Goal: Task Accomplishment & Management: Manage account settings

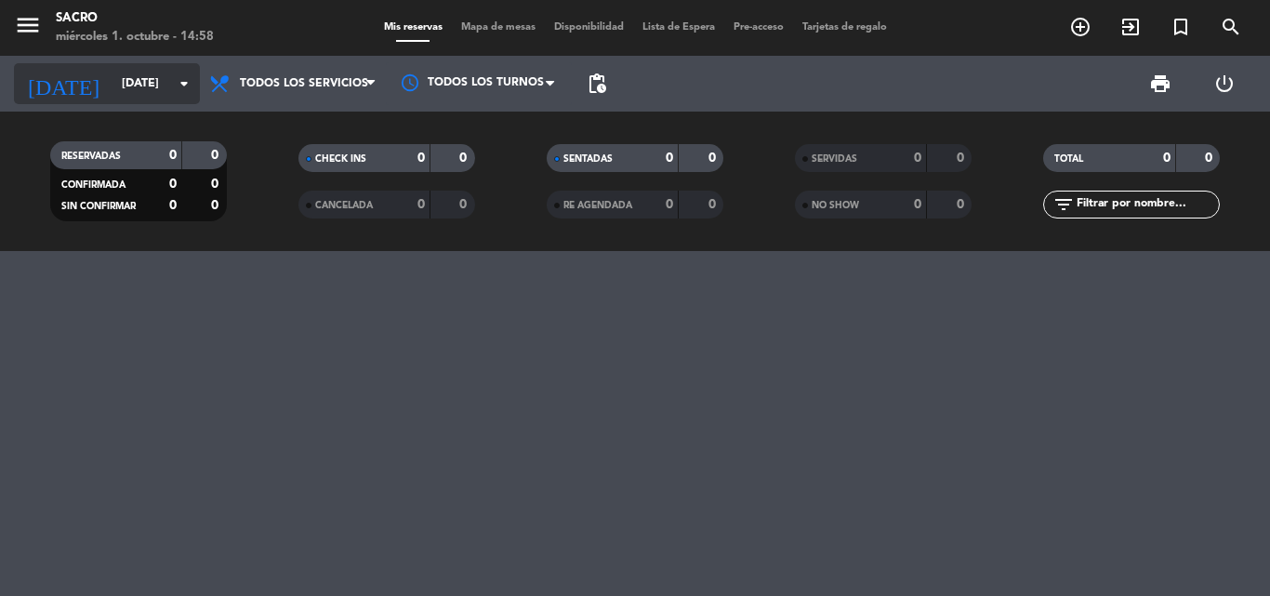
click at [151, 76] on input "[DATE]" at bounding box center [190, 84] width 157 height 32
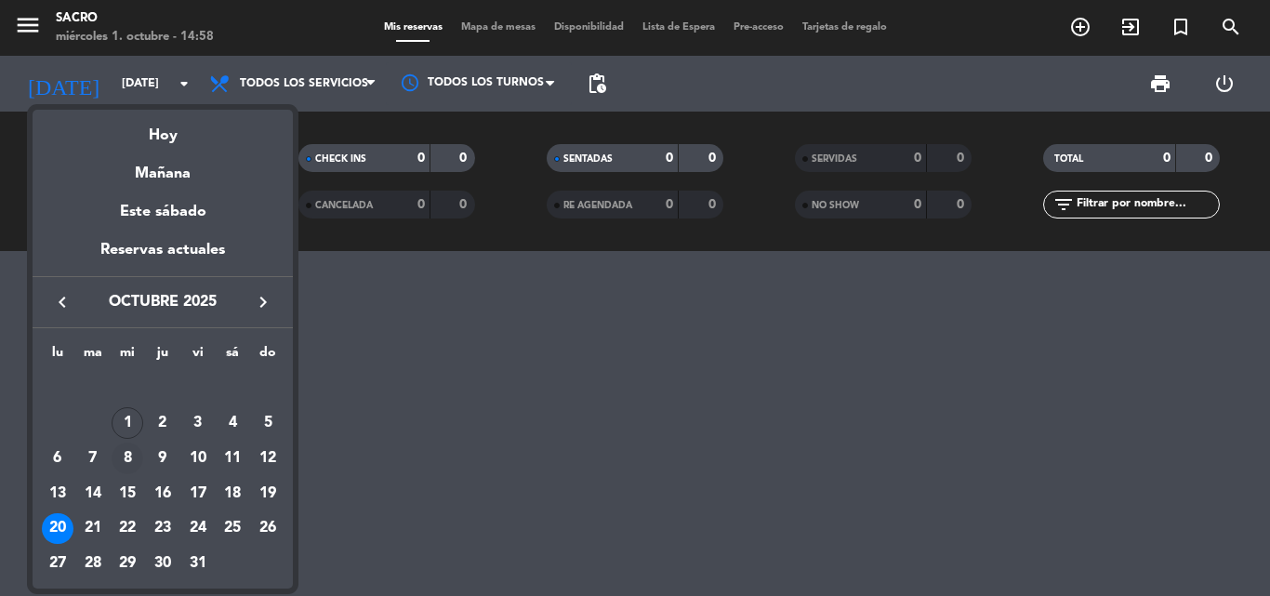
click at [120, 452] on div "8" at bounding box center [128, 459] width 32 height 32
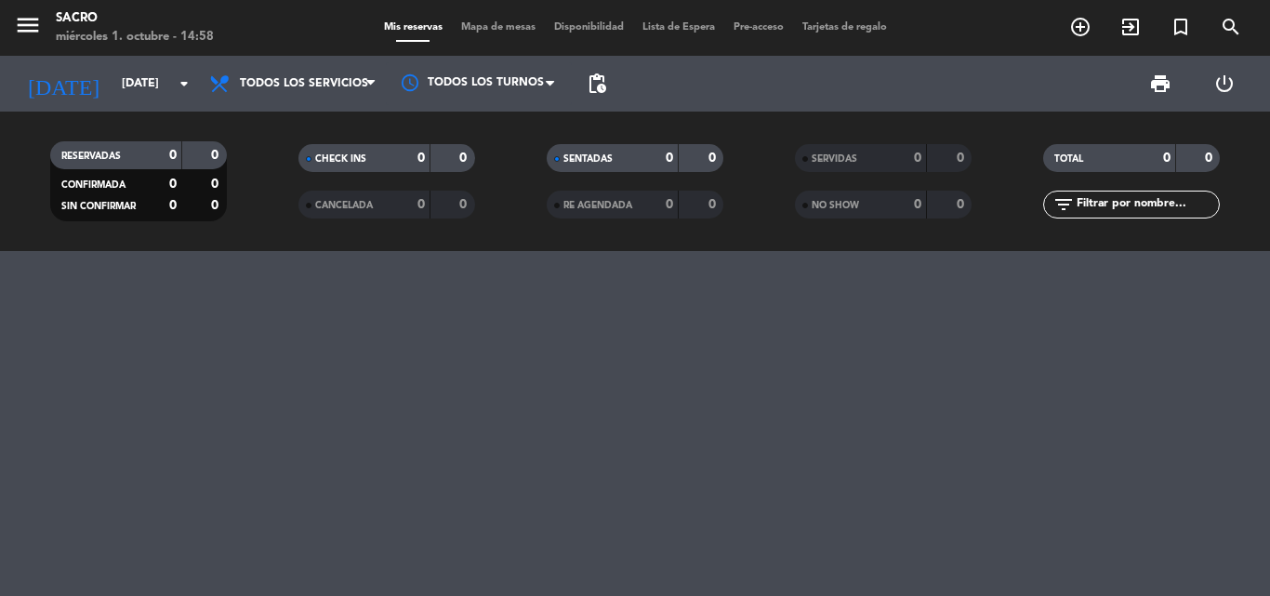
type input "[DATE]"
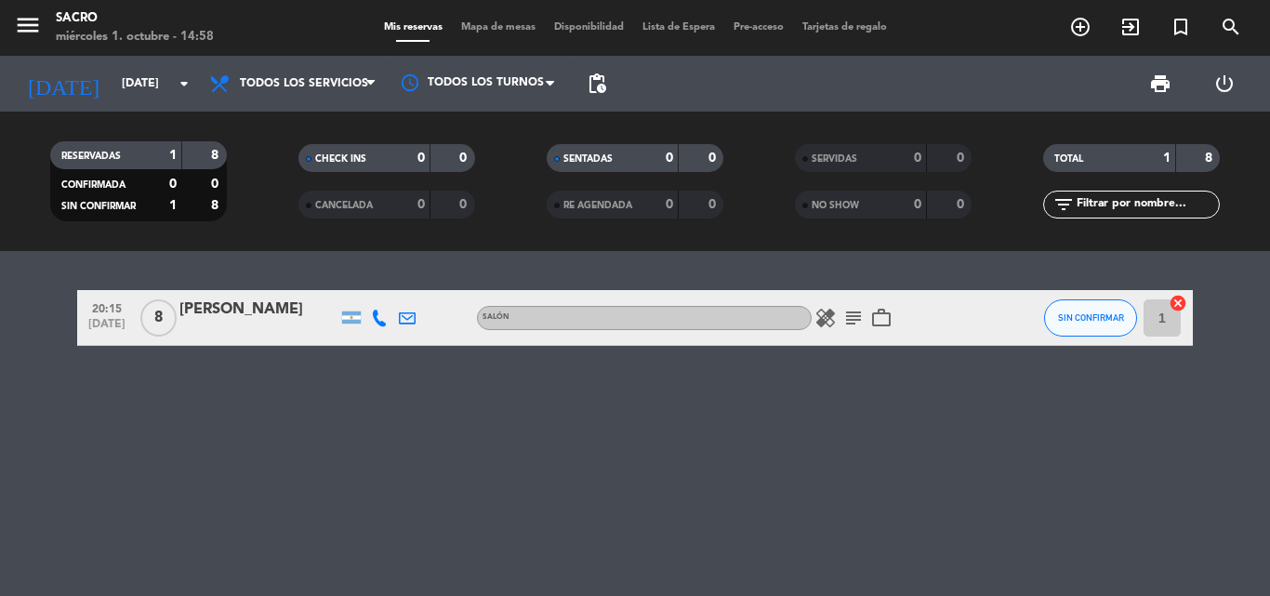
click at [845, 321] on icon "subject" at bounding box center [853, 318] width 22 height 22
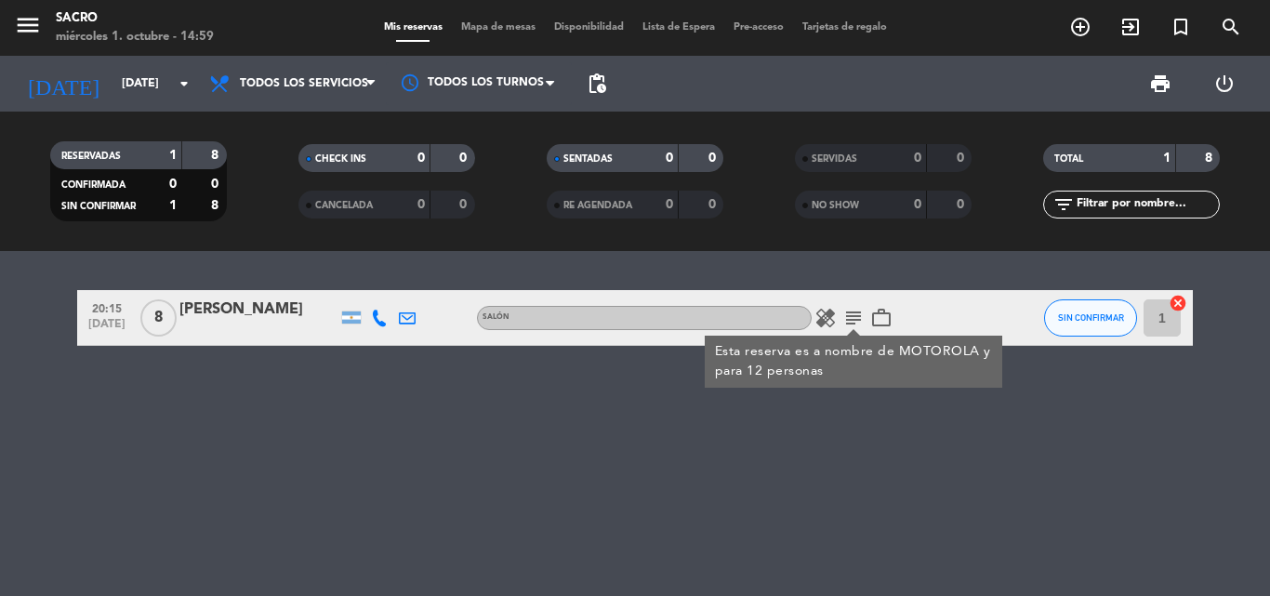
click at [290, 308] on div "[PERSON_NAME]" at bounding box center [258, 309] width 158 height 24
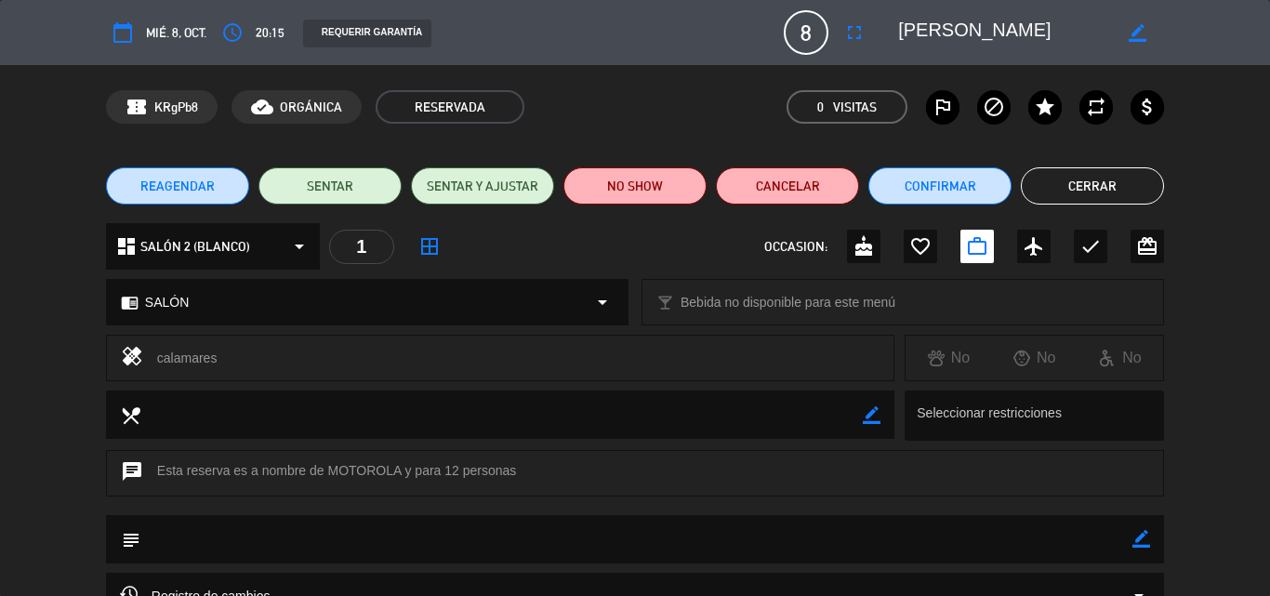
click at [1148, 34] on div "border_color" at bounding box center [1137, 32] width 53 height 33
click at [1135, 33] on icon "border_color" at bounding box center [1138, 33] width 18 height 18
drag, startPoint x: 1114, startPoint y: 23, endPoint x: 1096, endPoint y: 26, distance: 17.9
click at [1096, 26] on div at bounding box center [1024, 32] width 279 height 33
drag, startPoint x: 1108, startPoint y: 25, endPoint x: 720, endPoint y: 28, distance: 388.6
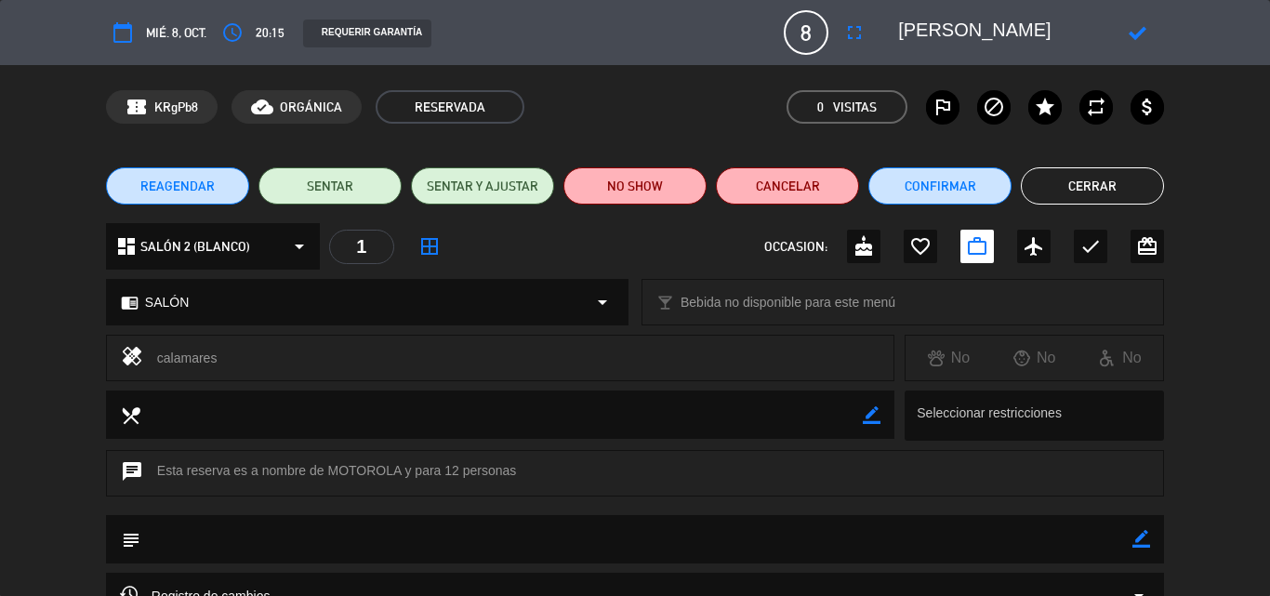
click at [720, 28] on div "calendar_today mié. 8, oct. access_time 20:15 REQUERIR GARANTÍA 8 [PERSON_NAME]…" at bounding box center [635, 32] width 1058 height 45
type textarea "MOTOROLA"
click at [1137, 38] on icon at bounding box center [1138, 33] width 18 height 18
click at [856, 28] on icon "fullscreen" at bounding box center [854, 32] width 22 height 22
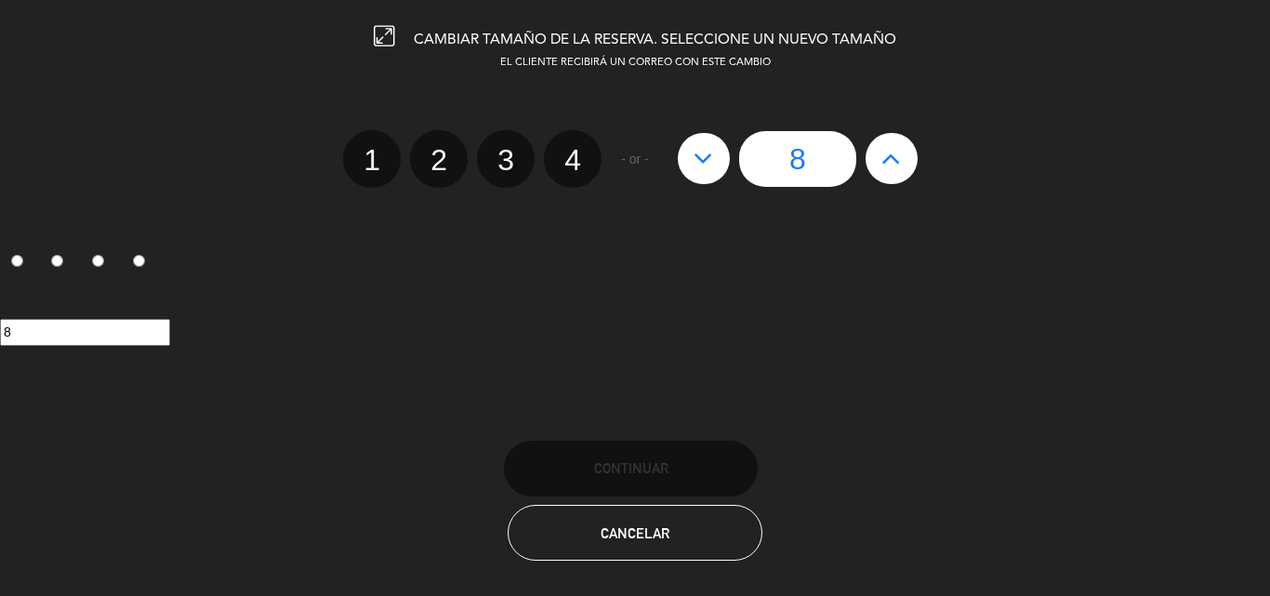
click at [893, 165] on icon at bounding box center [891, 158] width 20 height 30
type input "9"
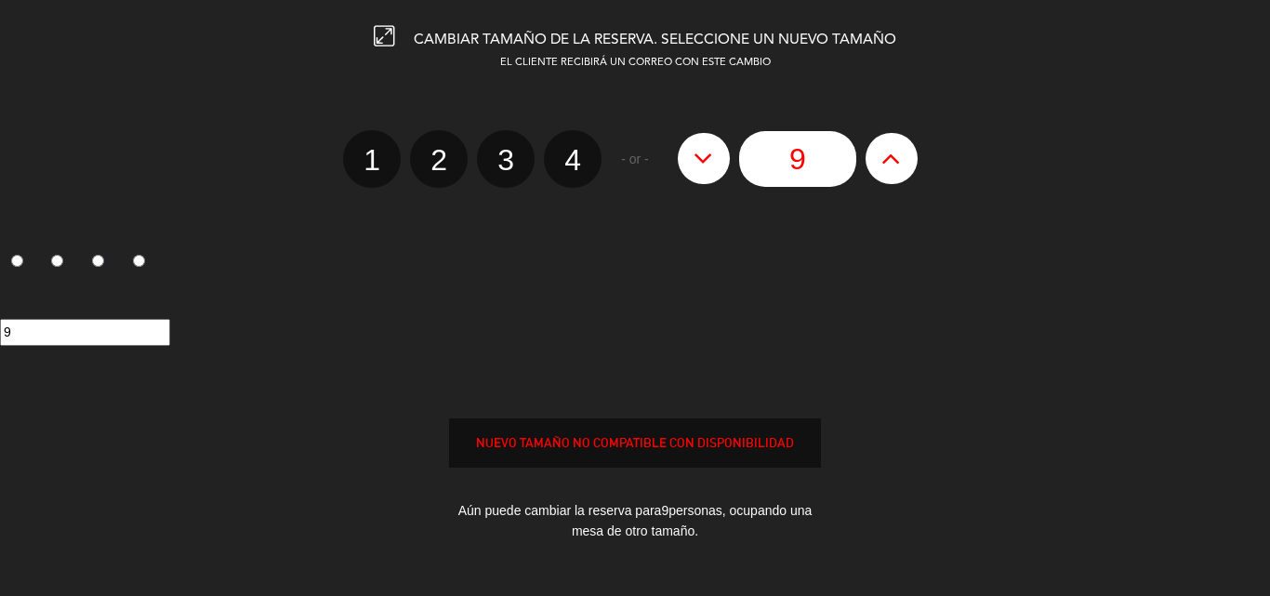
click at [893, 165] on icon at bounding box center [891, 158] width 20 height 30
type input "10"
click at [893, 165] on icon at bounding box center [891, 158] width 20 height 30
type input "11"
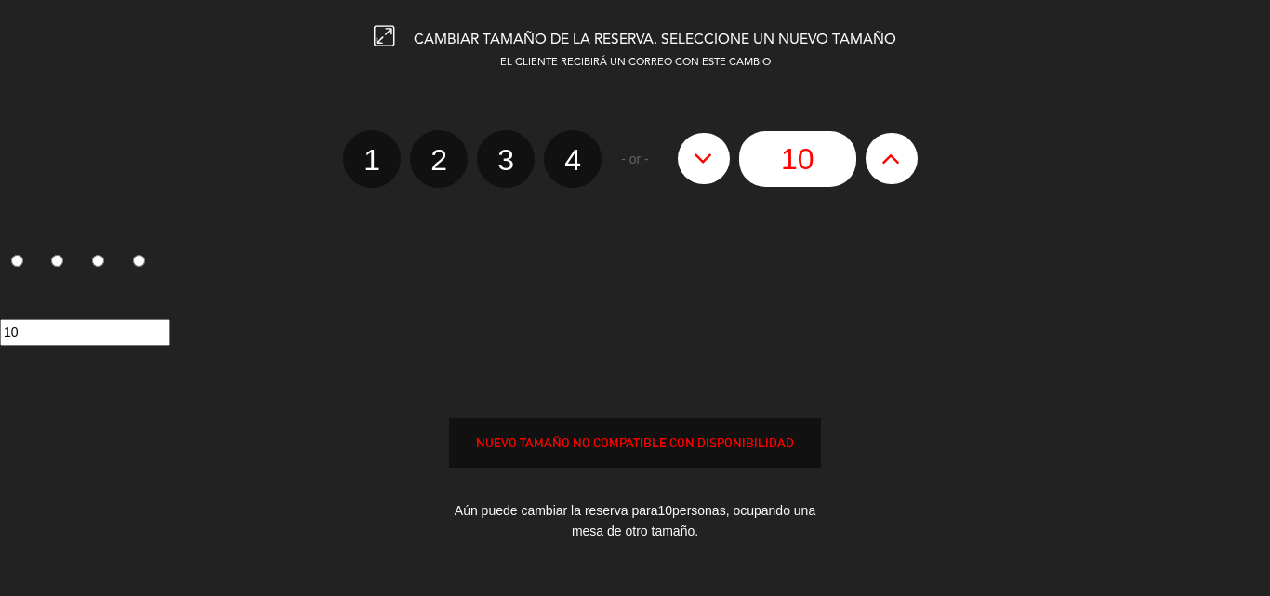
type input "11"
click at [886, 152] on icon at bounding box center [891, 158] width 20 height 30
type input "12"
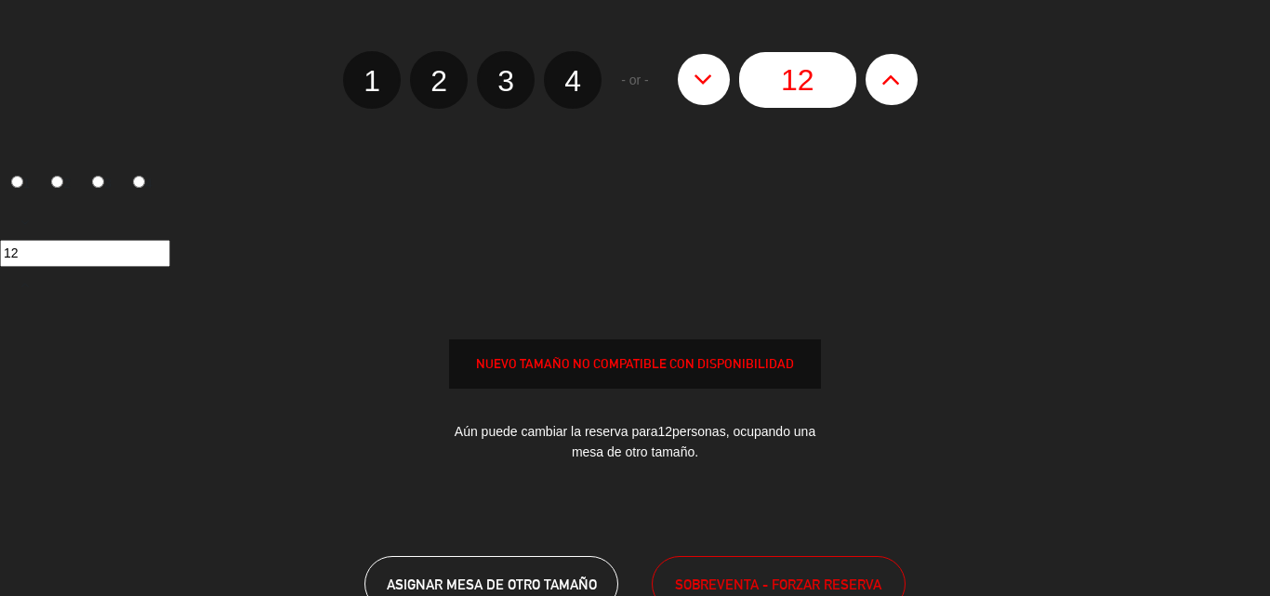
scroll to position [186, 0]
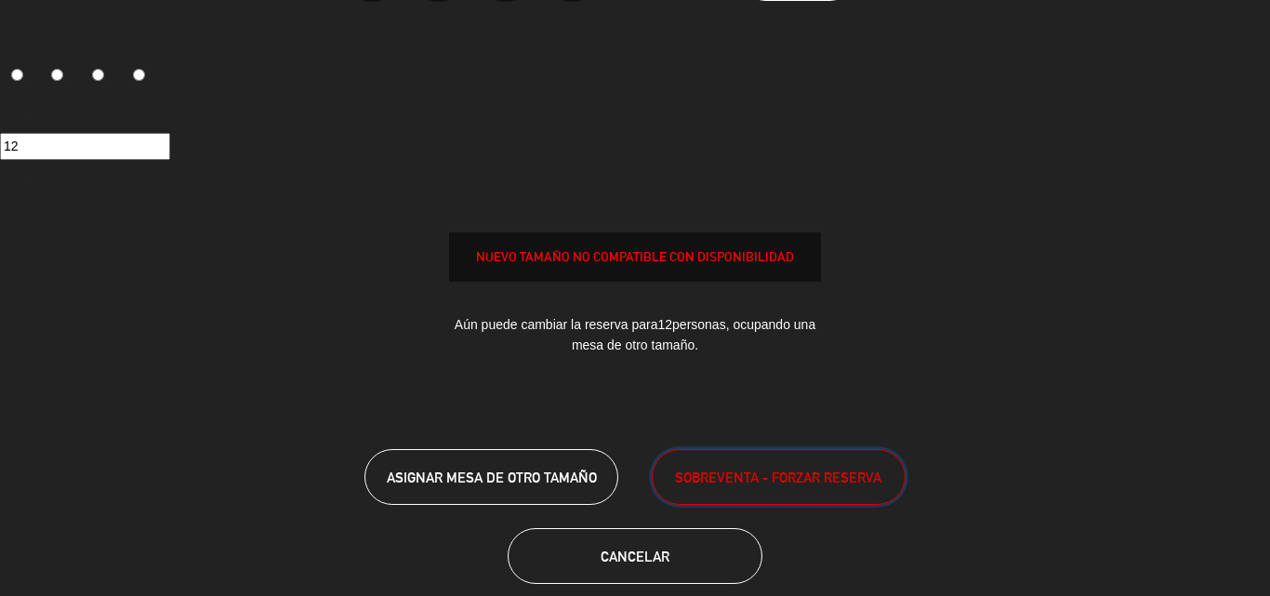
click at [826, 479] on span "SOBREVENTA - FORZAR RESERVA" at bounding box center [778, 477] width 206 height 21
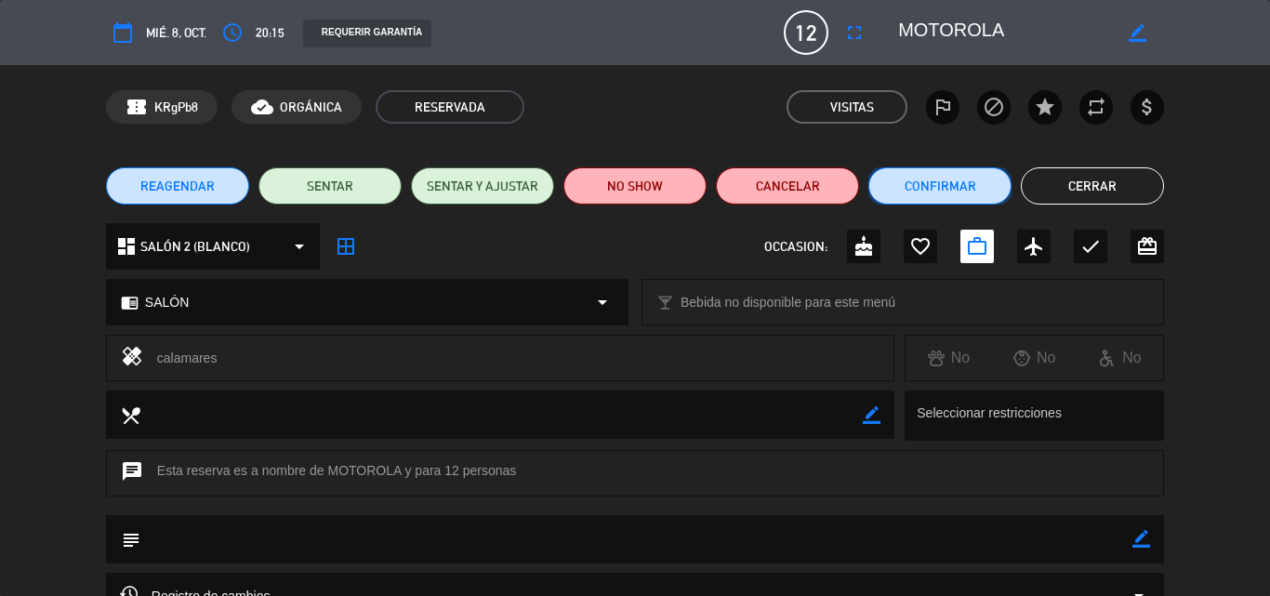
click at [955, 186] on button "Confirmar" at bounding box center [939, 185] width 143 height 37
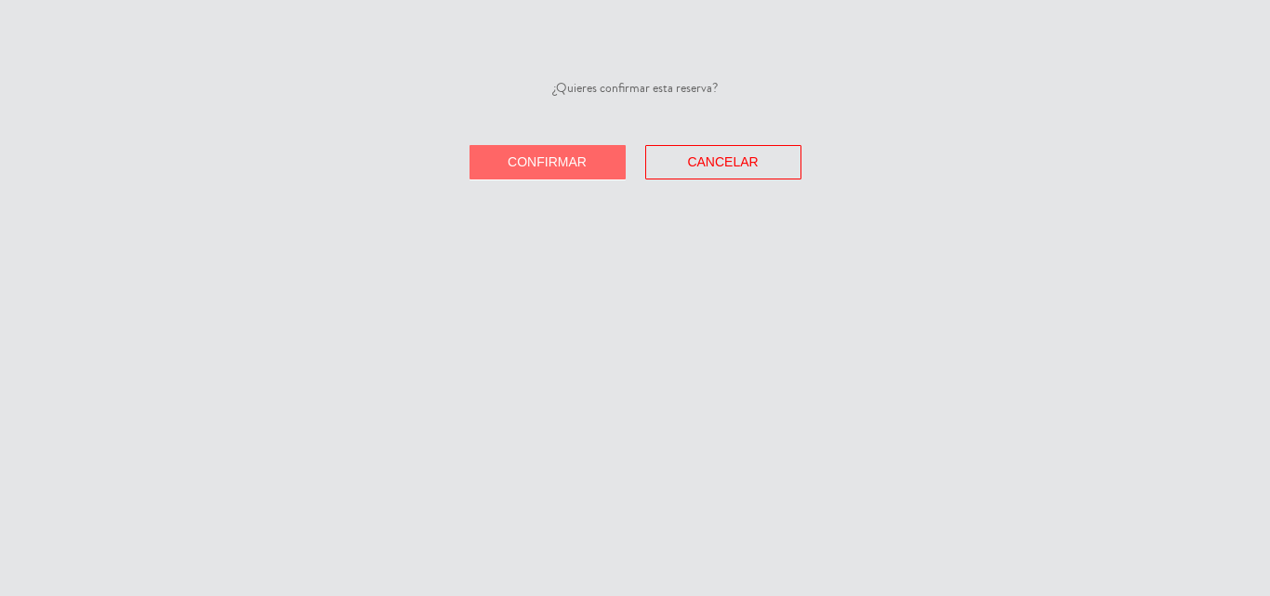
click at [555, 158] on span "Confirmar" at bounding box center [547, 161] width 79 height 15
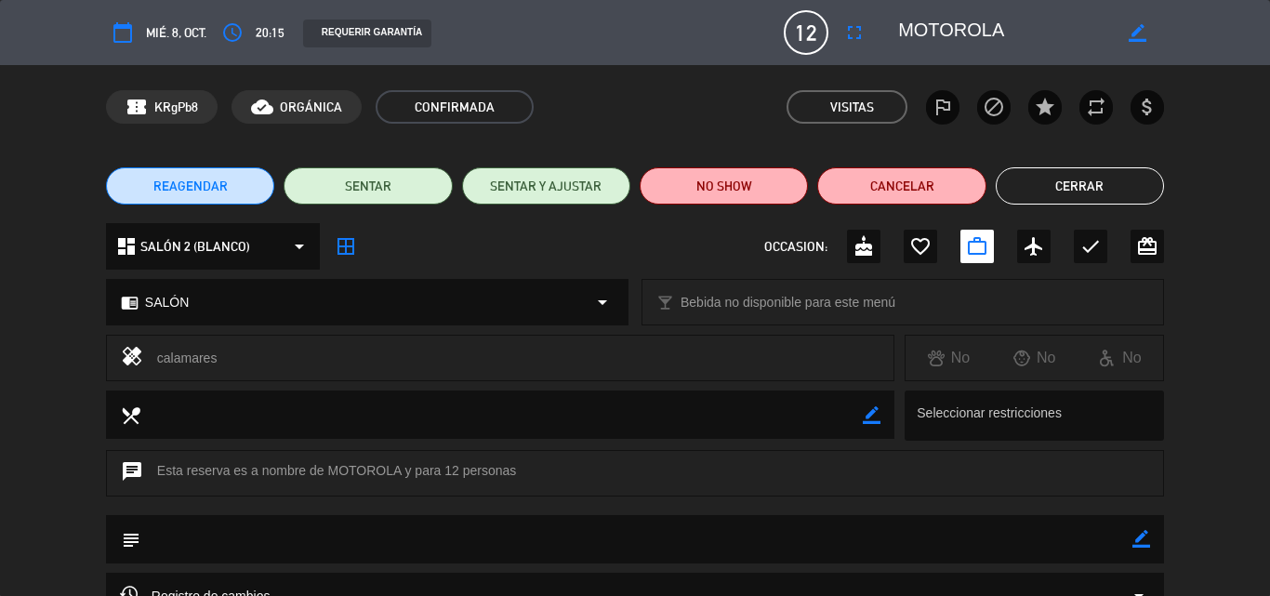
click at [1089, 184] on button "Cerrar" at bounding box center [1080, 185] width 168 height 37
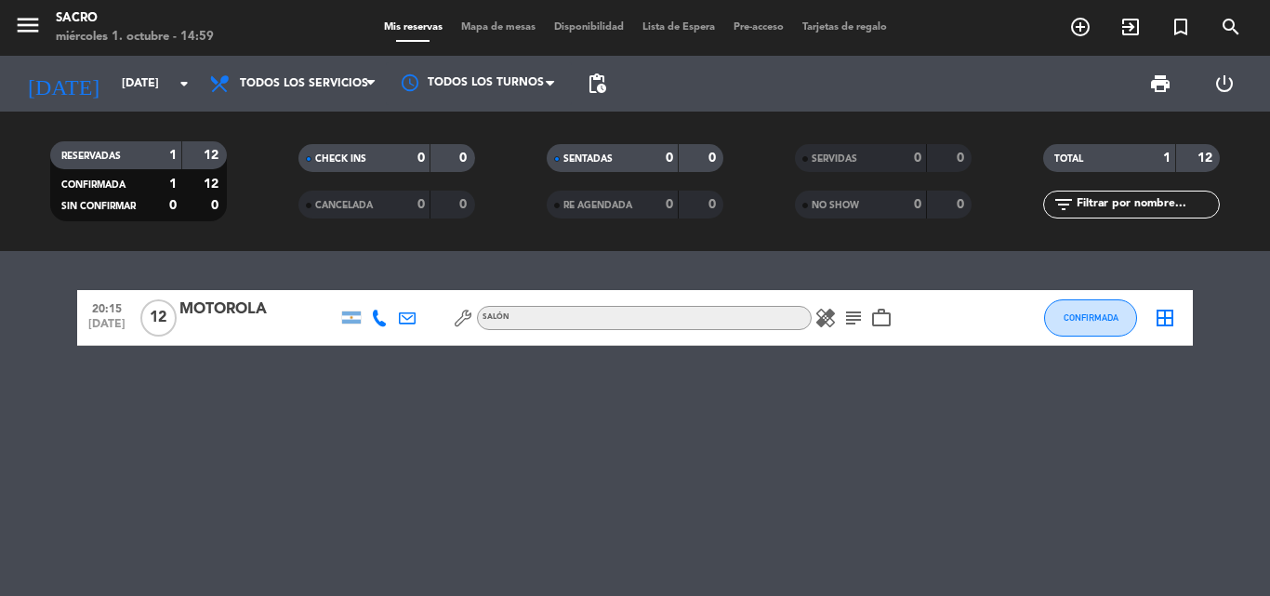
click at [858, 317] on icon "subject" at bounding box center [853, 318] width 22 height 22
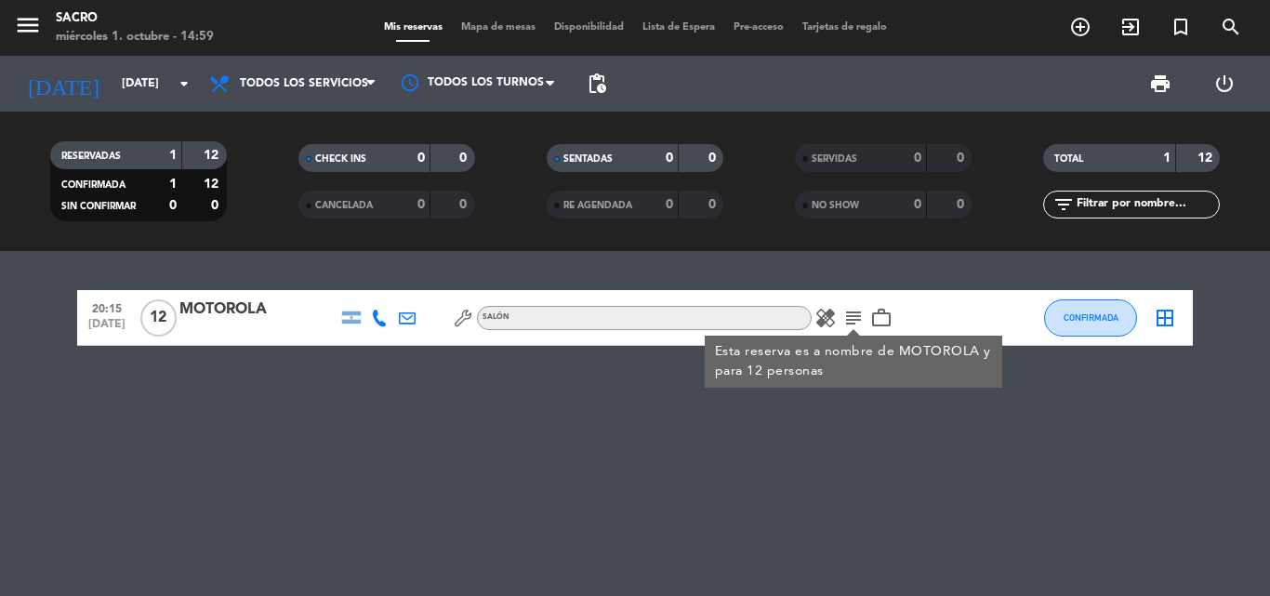
click at [203, 404] on div "20:15 [DATE] MOTOROLA SALÓN healing subject Esta reserva es a nombre de MOTOROL…" at bounding box center [635, 423] width 1270 height 345
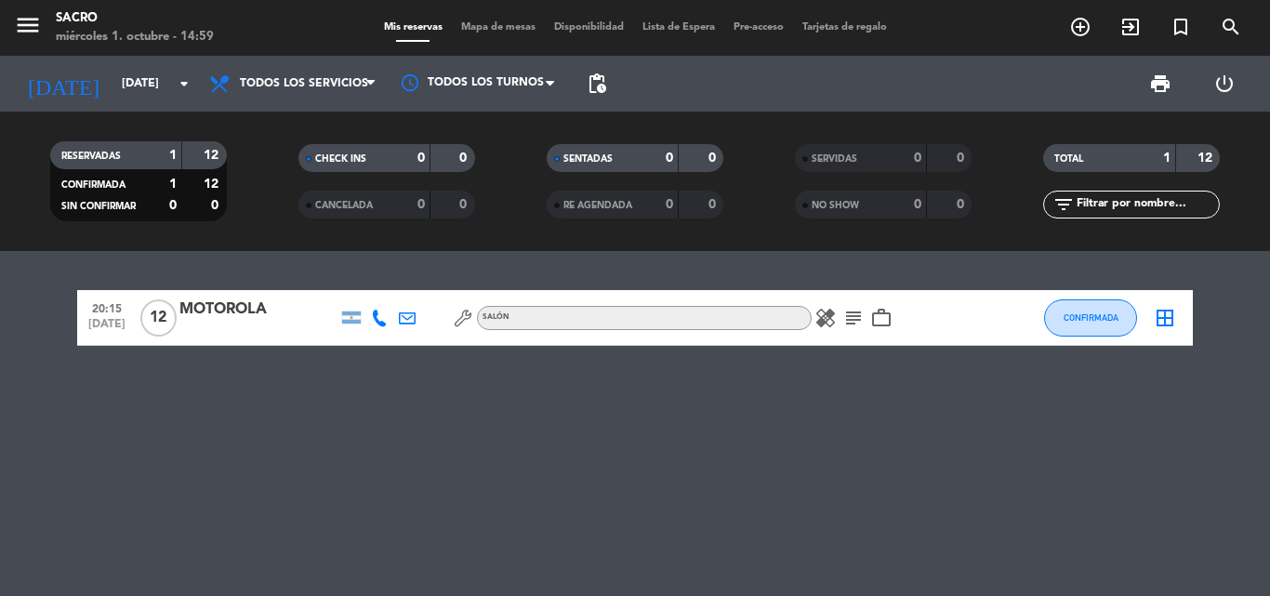
click at [887, 321] on icon "work_outline" at bounding box center [881, 318] width 22 height 22
click at [897, 416] on div "20:15 [DATE] MOTOROLA SALÓN healing subject work_outline CONFIRMADA border_all" at bounding box center [635, 423] width 1270 height 345
click at [156, 74] on input "[DATE]" at bounding box center [190, 84] width 157 height 32
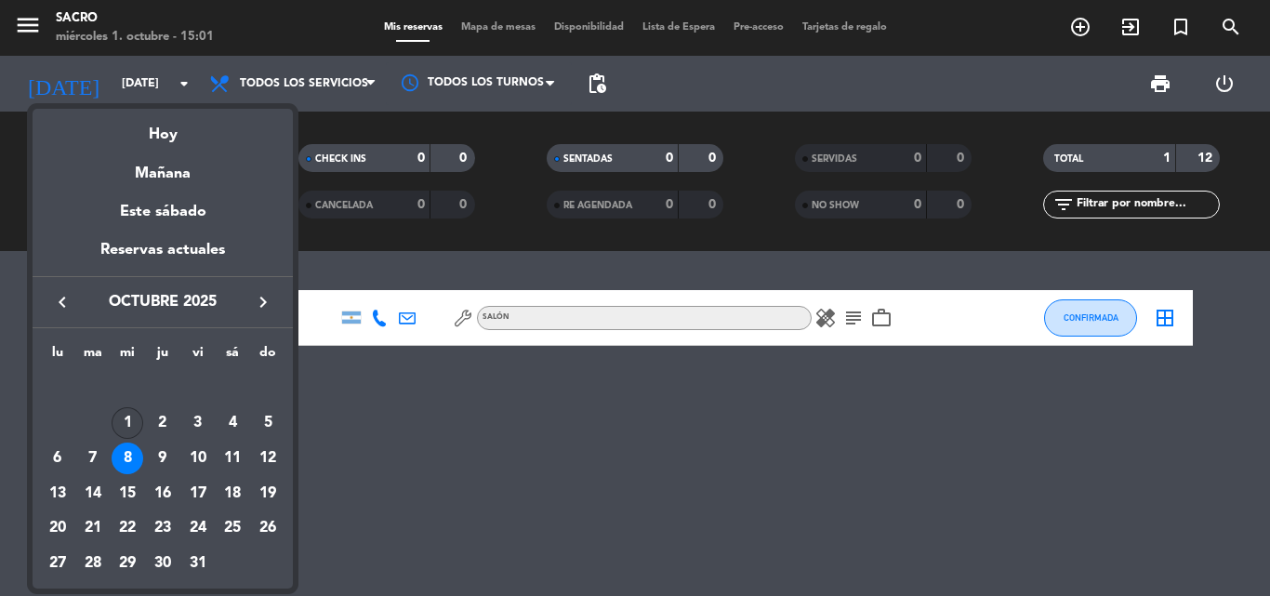
click at [131, 412] on div "1" at bounding box center [128, 423] width 32 height 32
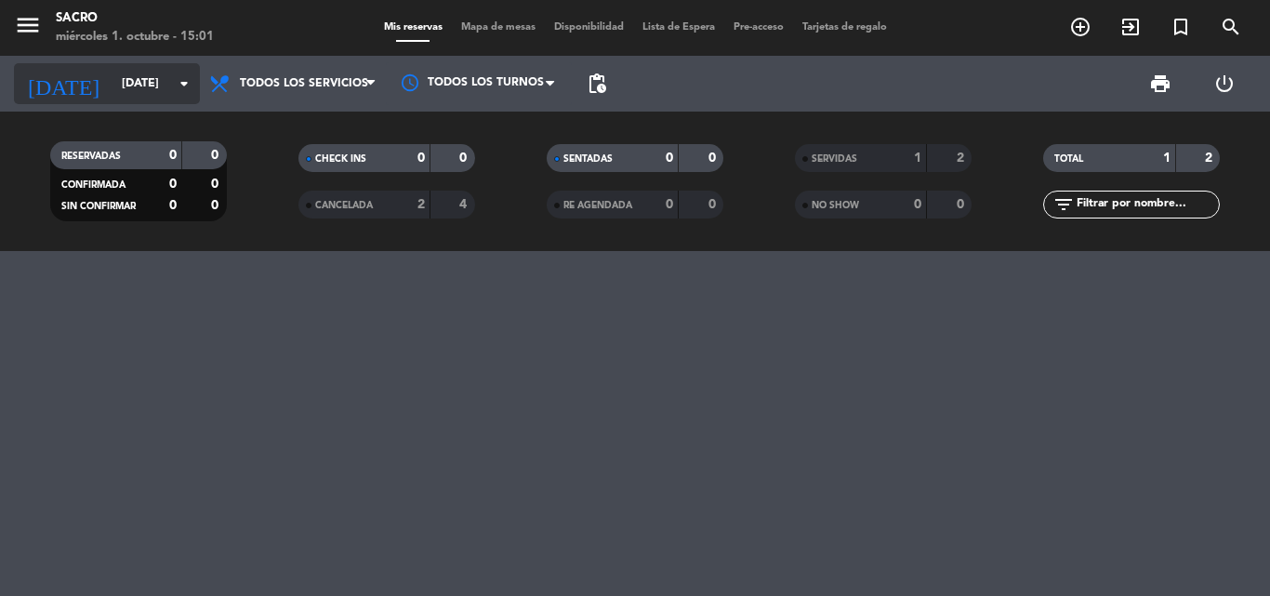
click at [187, 79] on icon "arrow_drop_down" at bounding box center [184, 84] width 22 height 22
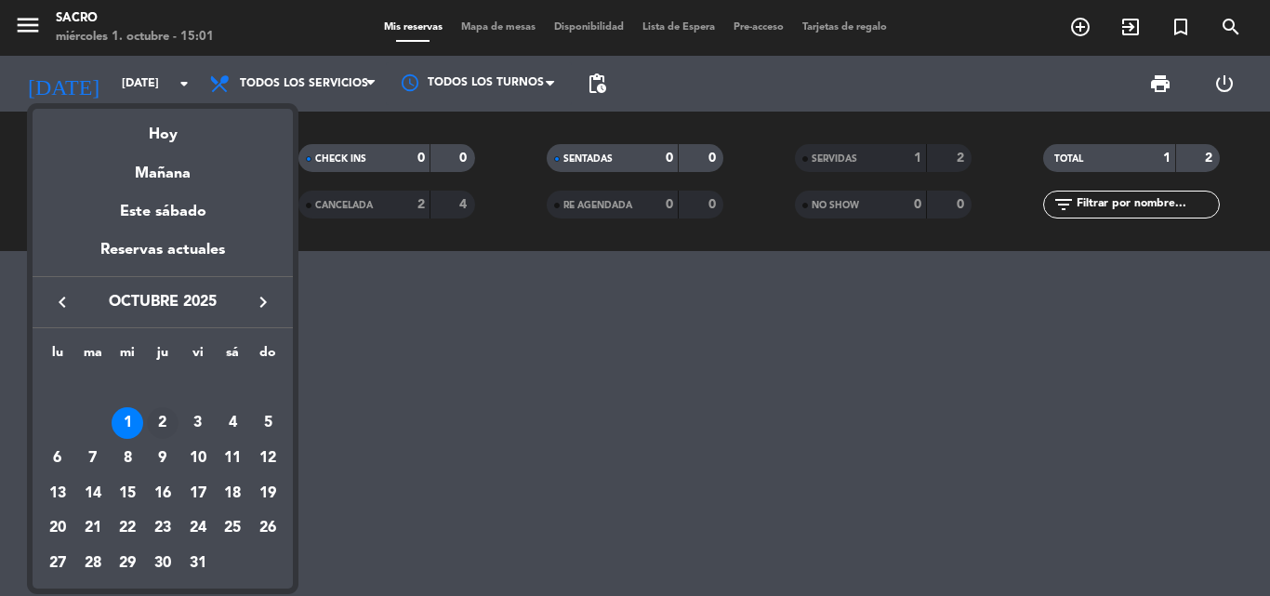
click at [159, 417] on div "2" at bounding box center [163, 423] width 32 height 32
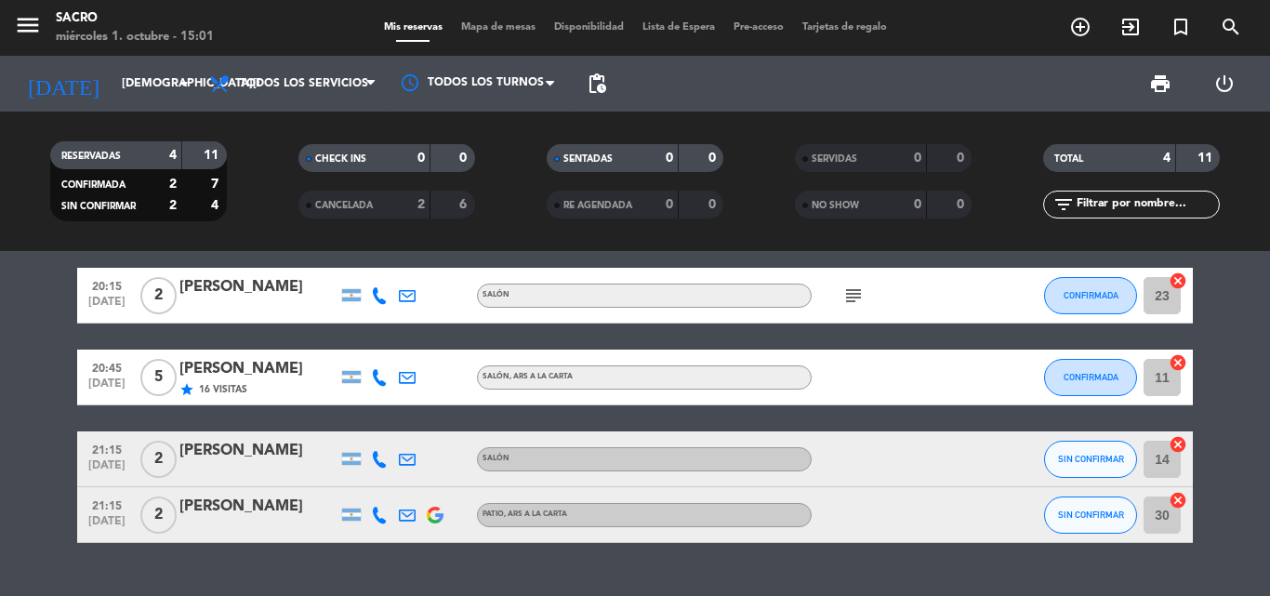
scroll to position [0, 0]
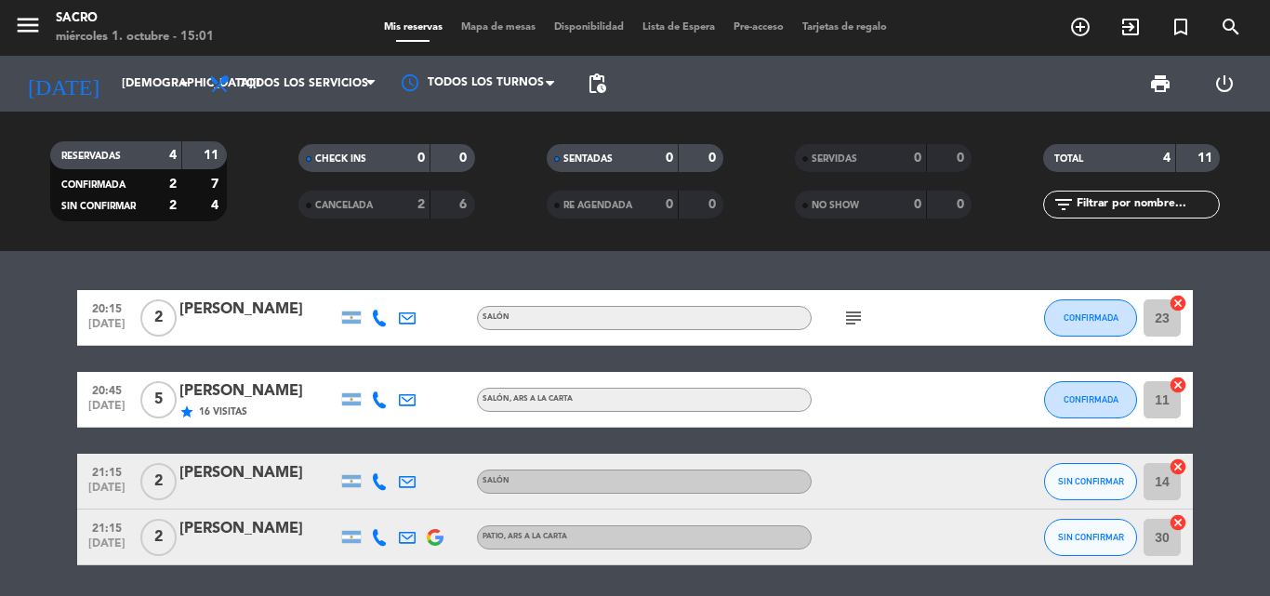
click at [855, 318] on icon "subject" at bounding box center [853, 318] width 22 height 22
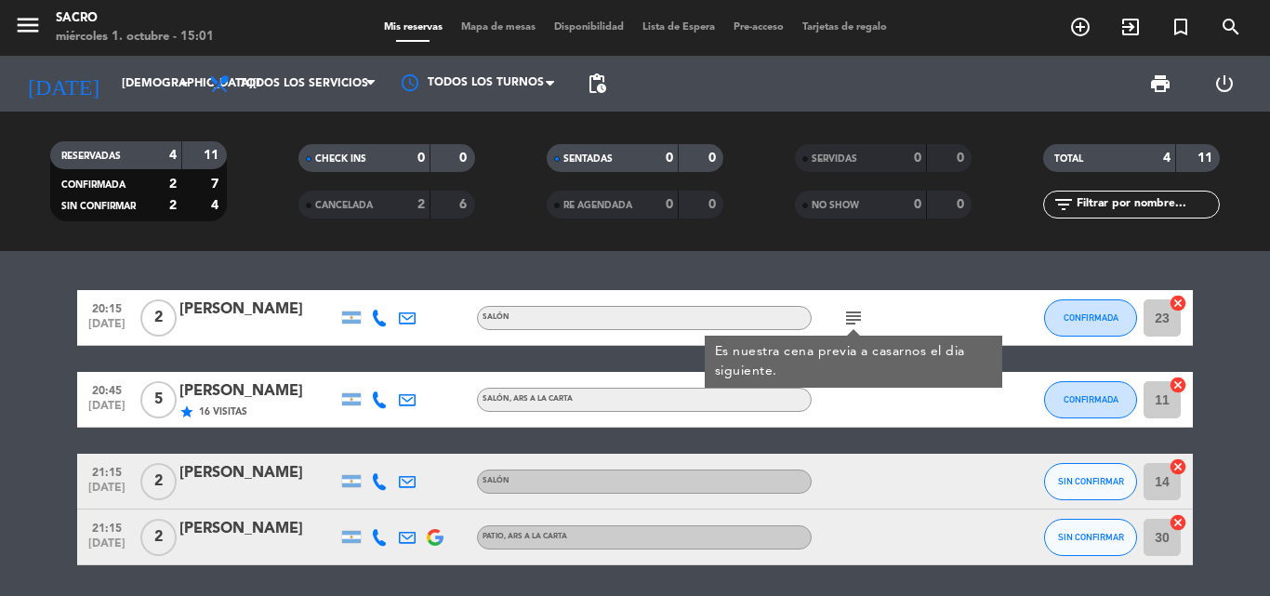
click at [853, 317] on icon "subject" at bounding box center [853, 318] width 22 height 22
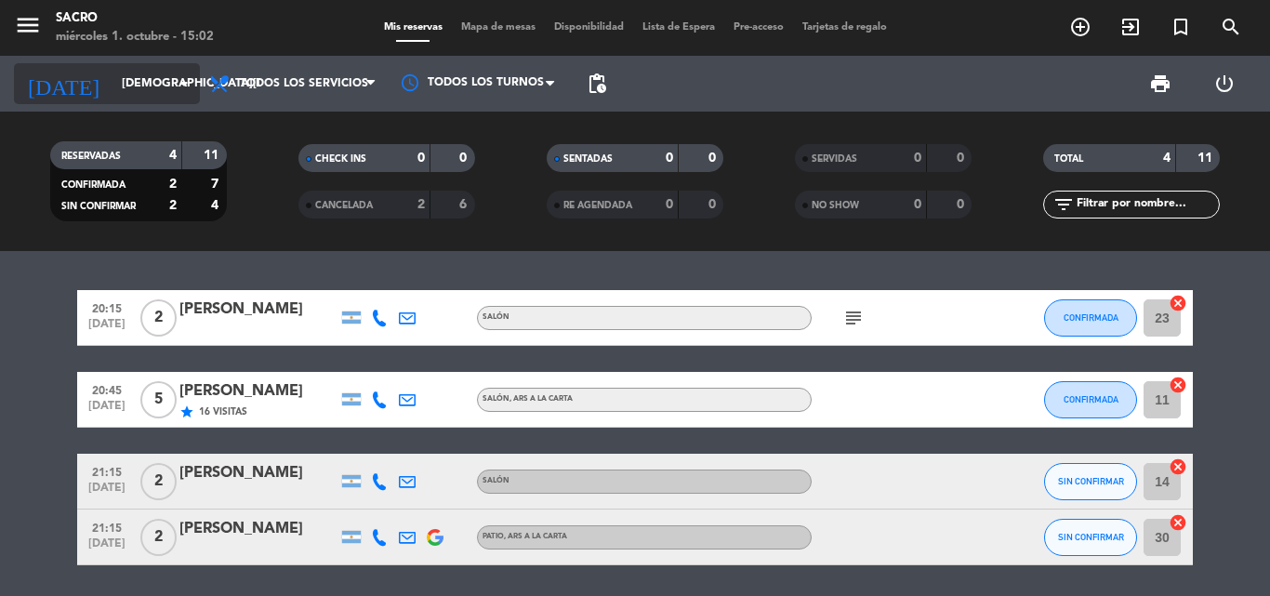
click at [120, 95] on input "[DEMOGRAPHIC_DATA][DATE]" at bounding box center [190, 84] width 157 height 32
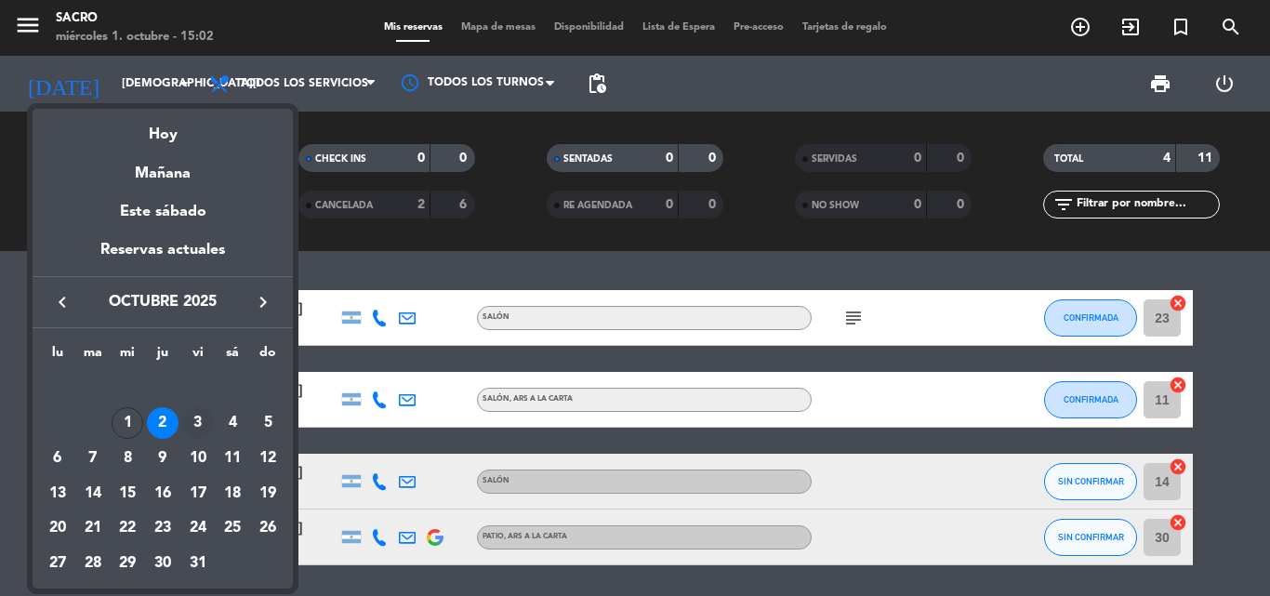
click at [200, 420] on div "3" at bounding box center [198, 423] width 32 height 32
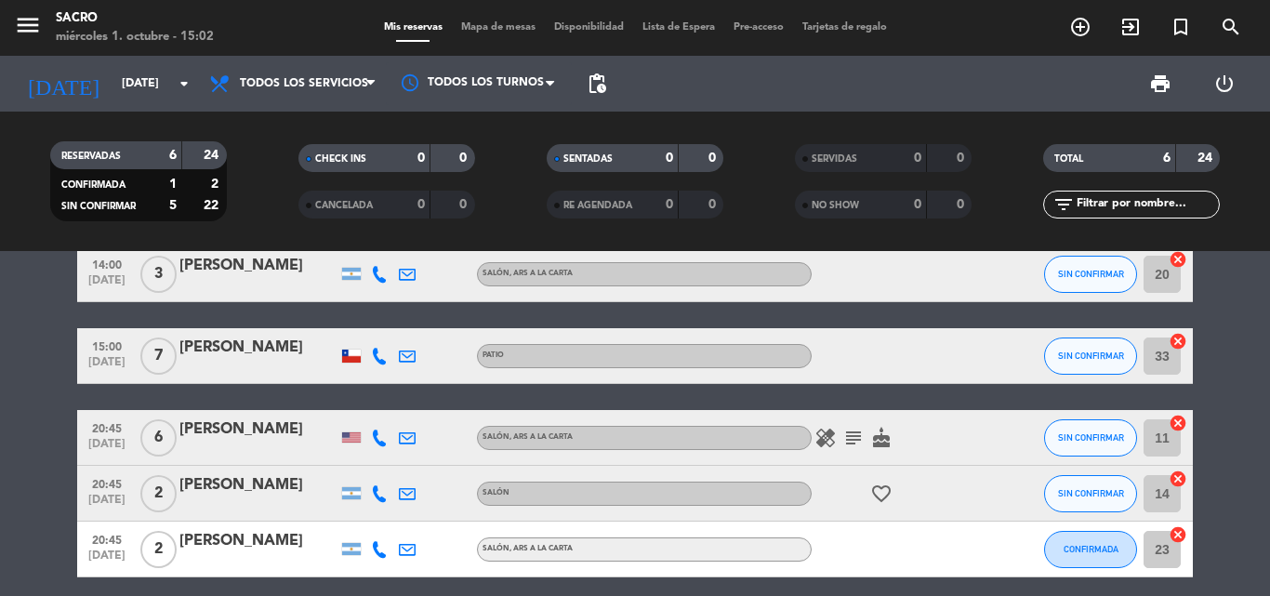
scroll to position [93, 0]
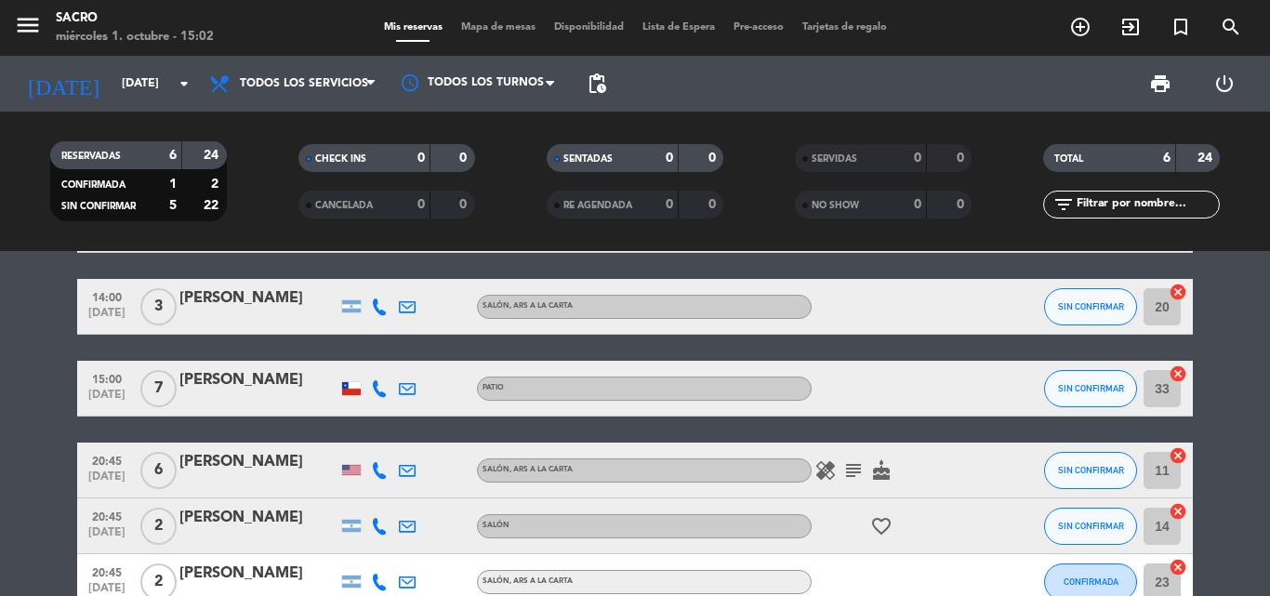
click at [841, 475] on span "subject" at bounding box center [853, 470] width 28 height 22
click at [847, 475] on icon "subject" at bounding box center [853, 470] width 22 height 22
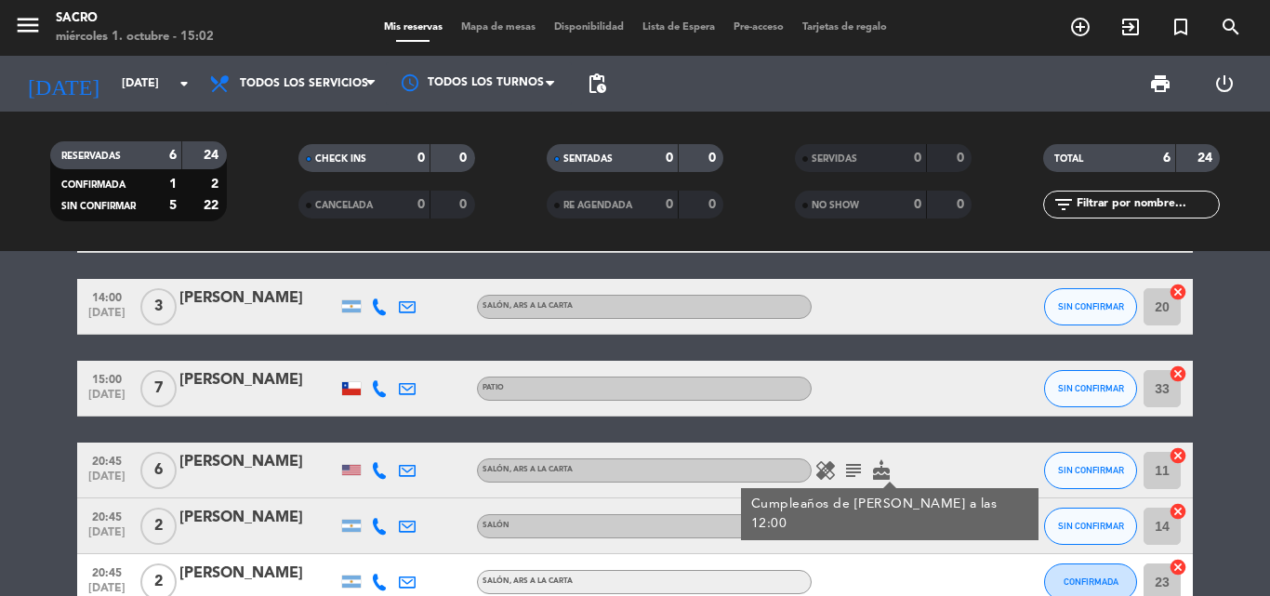
click at [855, 463] on icon "subject" at bounding box center [853, 470] width 22 height 22
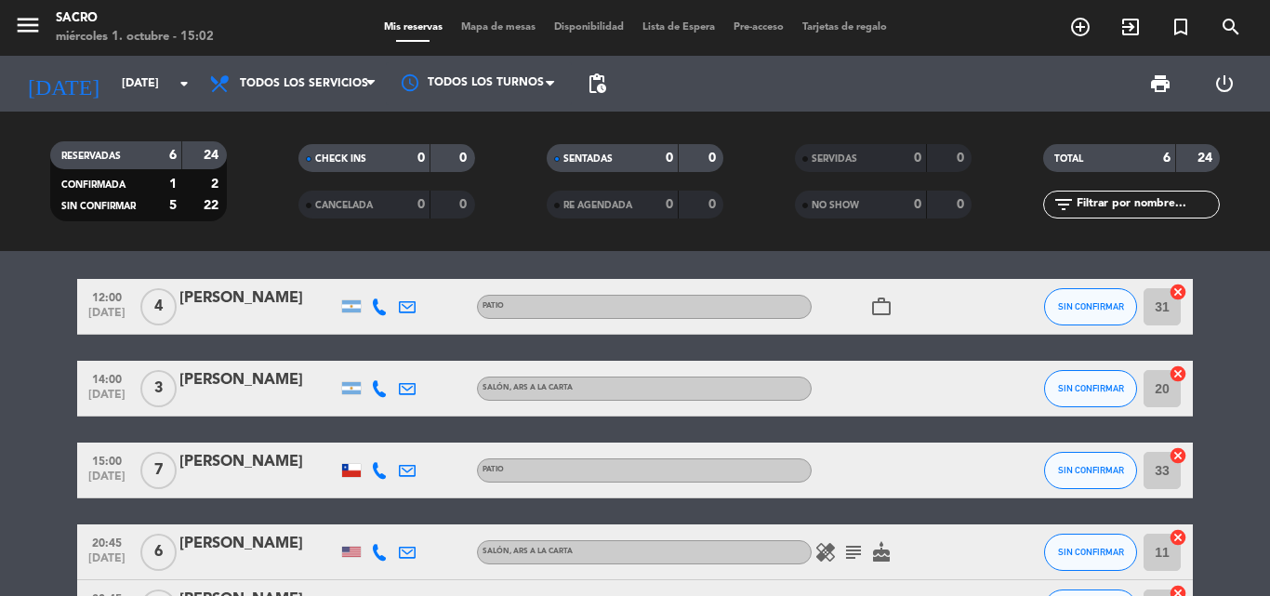
scroll to position [0, 0]
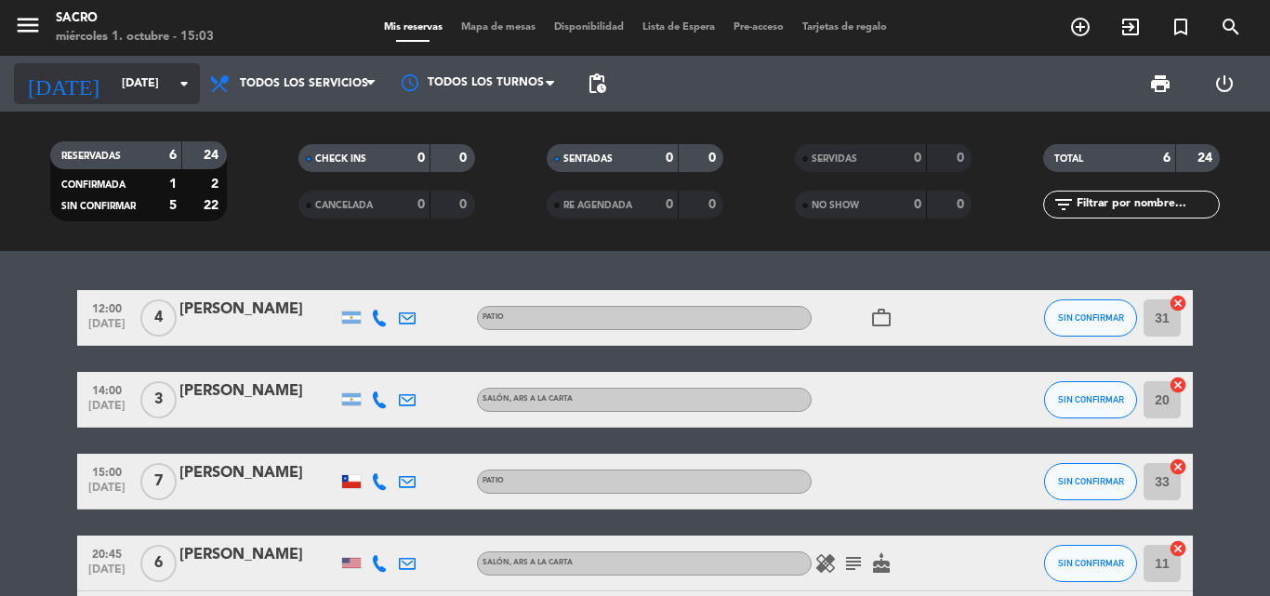
click at [154, 70] on input "[DATE]" at bounding box center [190, 84] width 157 height 32
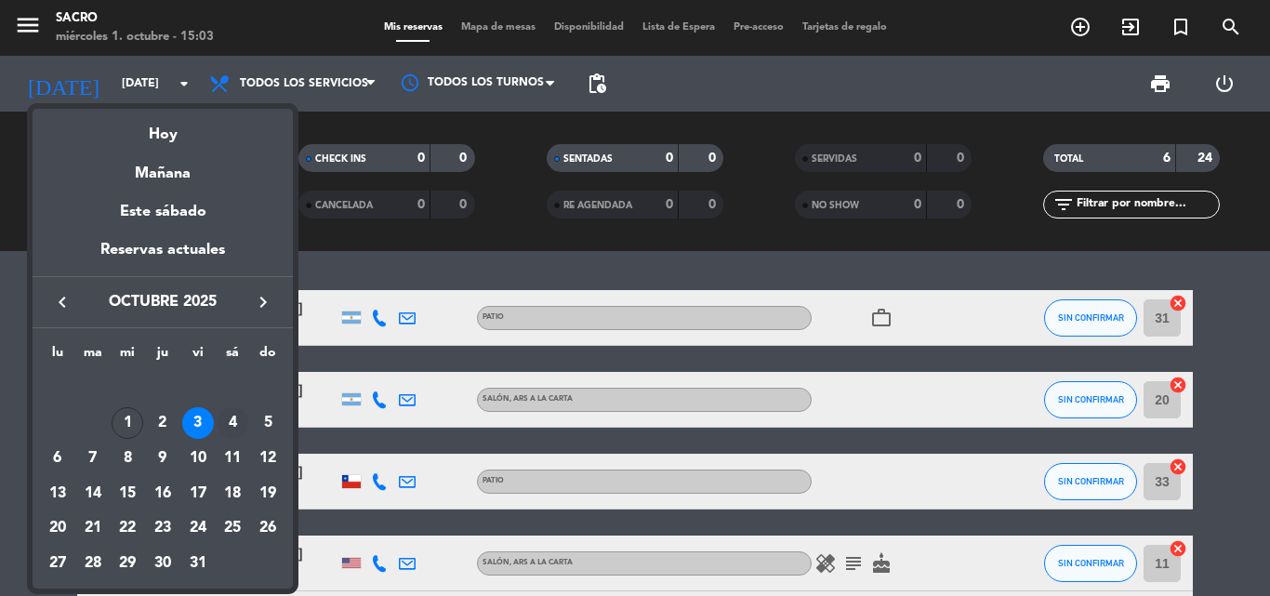
click at [238, 424] on div "4" at bounding box center [233, 423] width 32 height 32
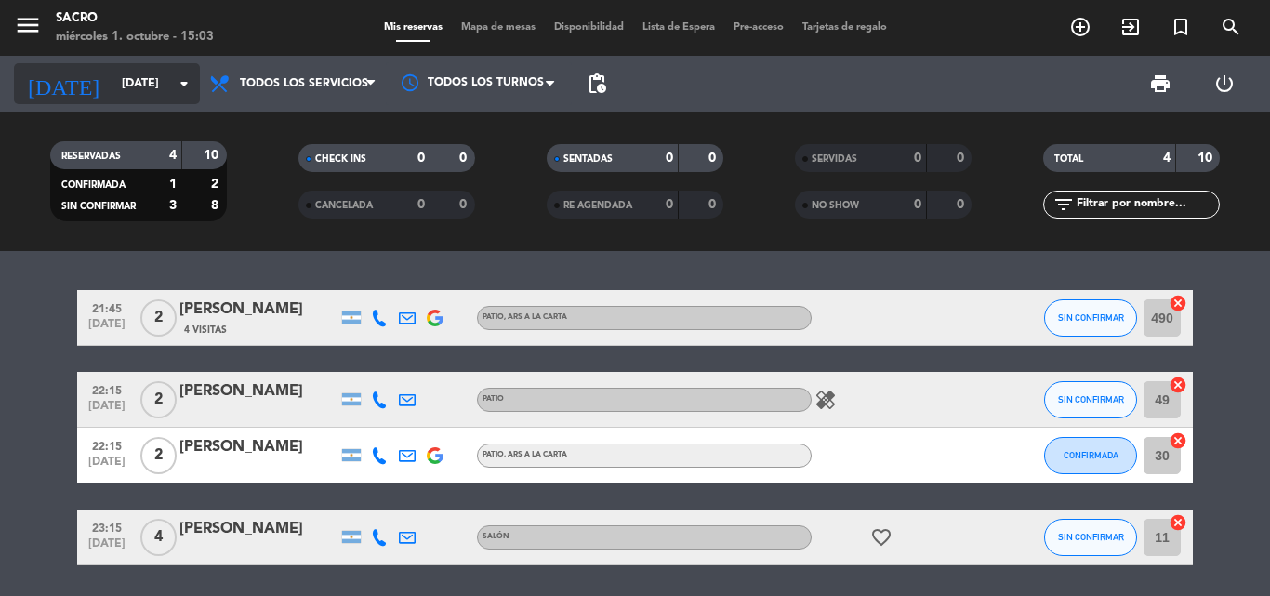
click at [145, 89] on input "[DATE]" at bounding box center [190, 84] width 157 height 32
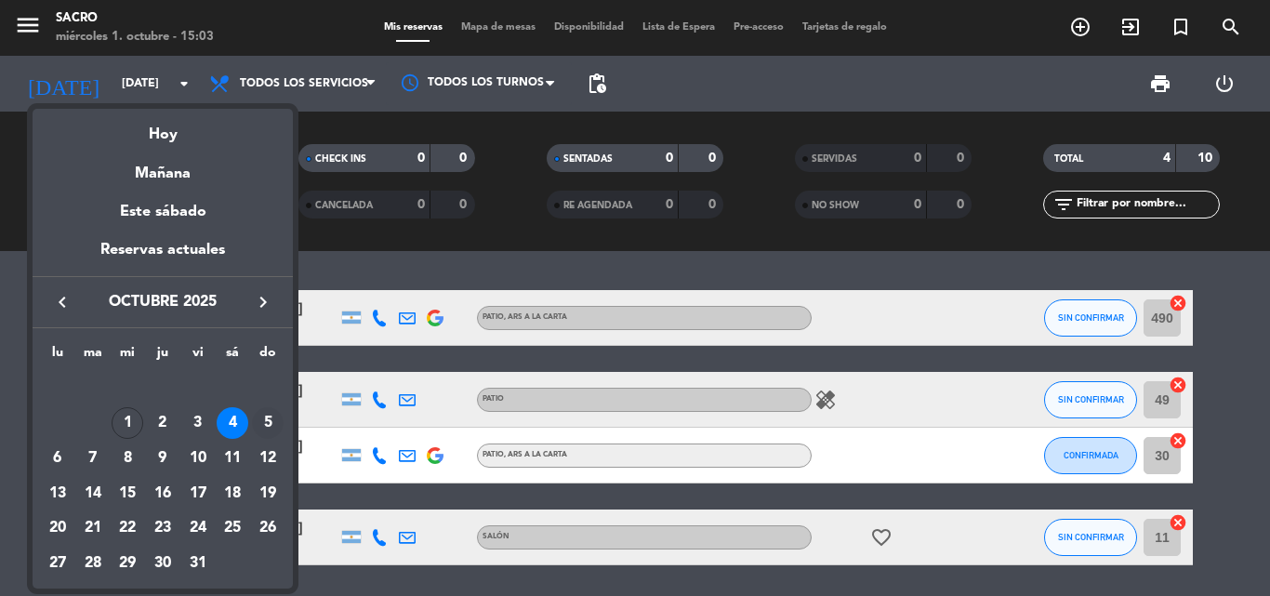
click at [265, 430] on div "5" at bounding box center [268, 423] width 32 height 32
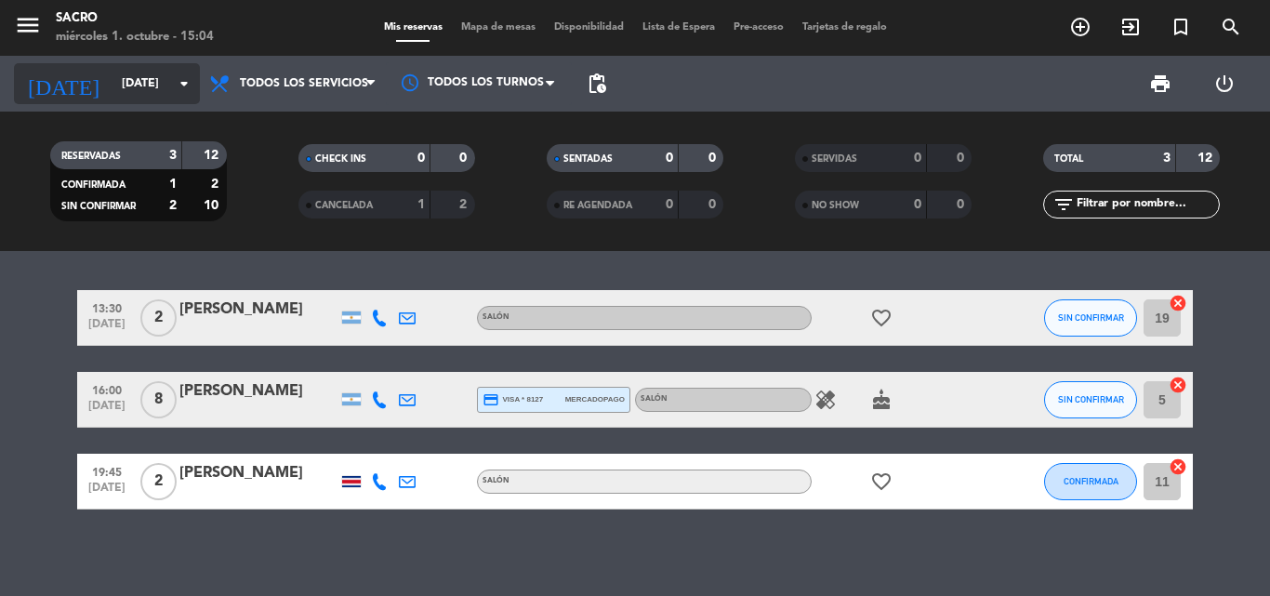
click at [152, 103] on div "[DATE] [DATE] arrow_drop_down" at bounding box center [107, 83] width 186 height 41
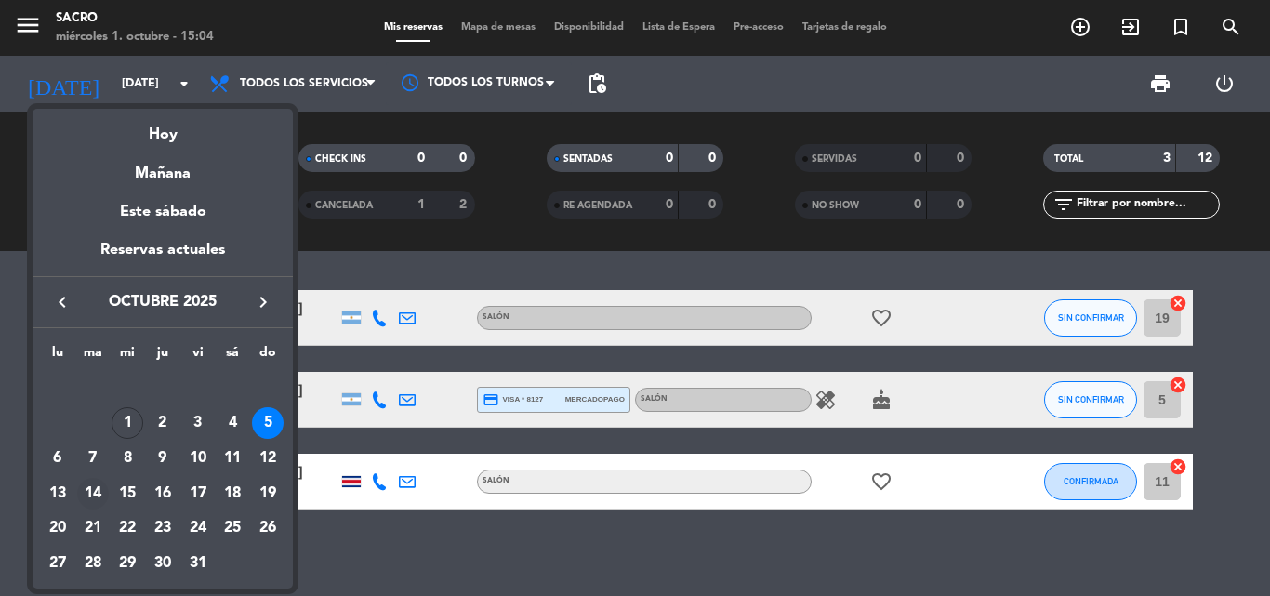
click at [89, 501] on div "14" at bounding box center [93, 494] width 32 height 32
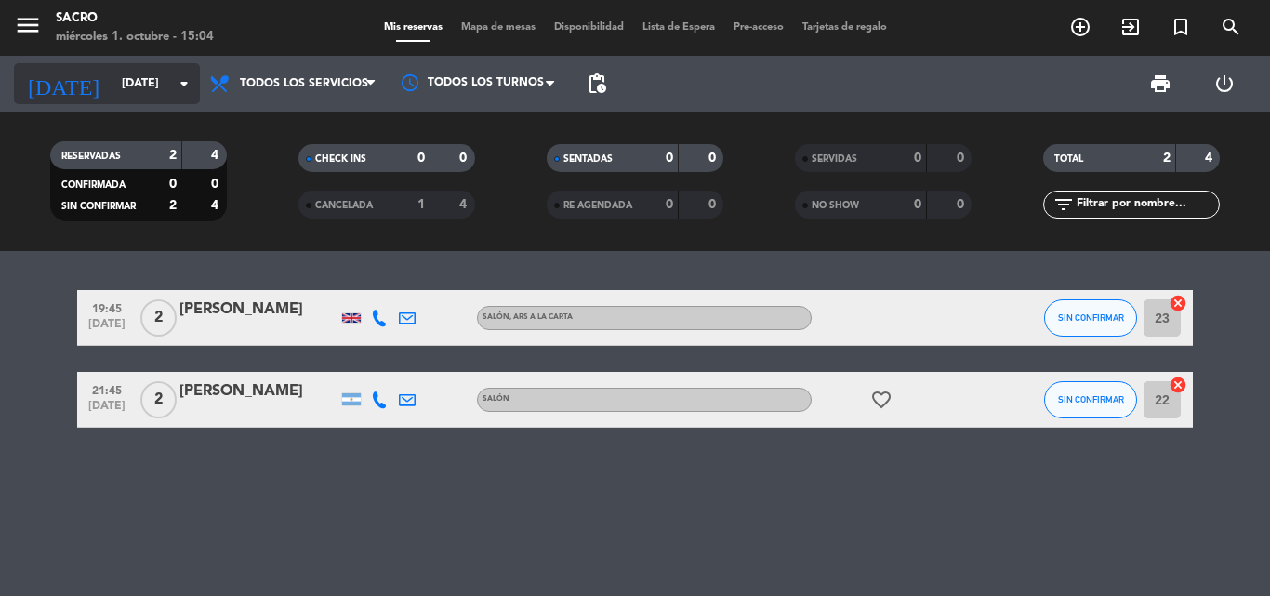
click at [131, 79] on input "[DATE]" at bounding box center [190, 84] width 157 height 32
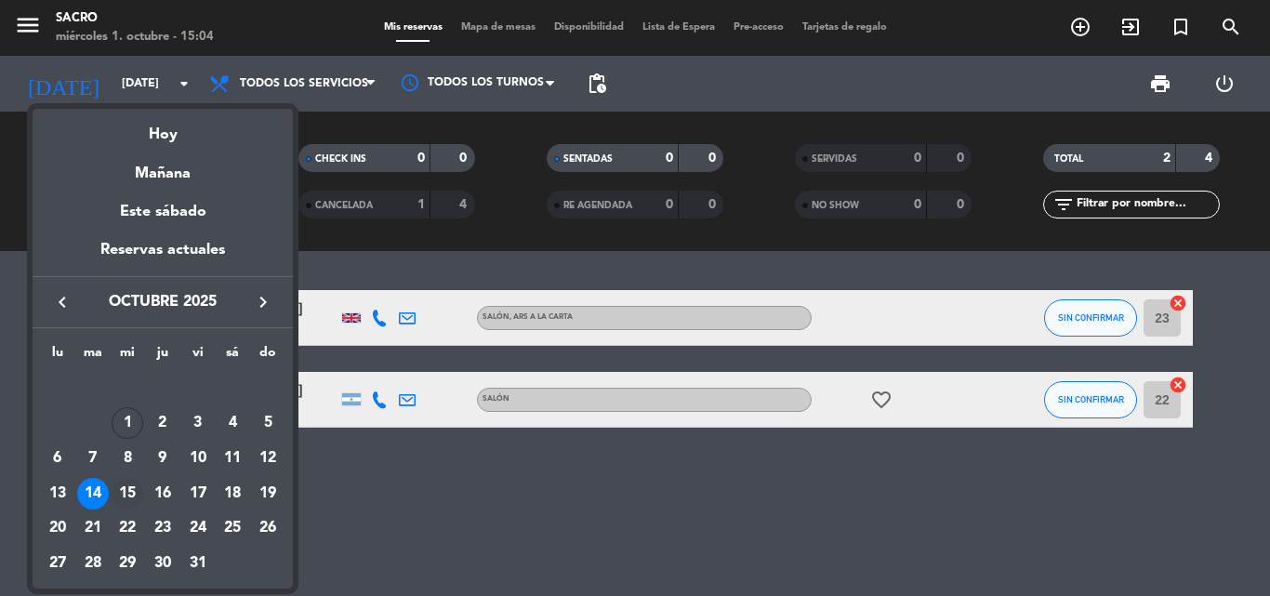
click at [134, 488] on div "15" at bounding box center [128, 494] width 32 height 32
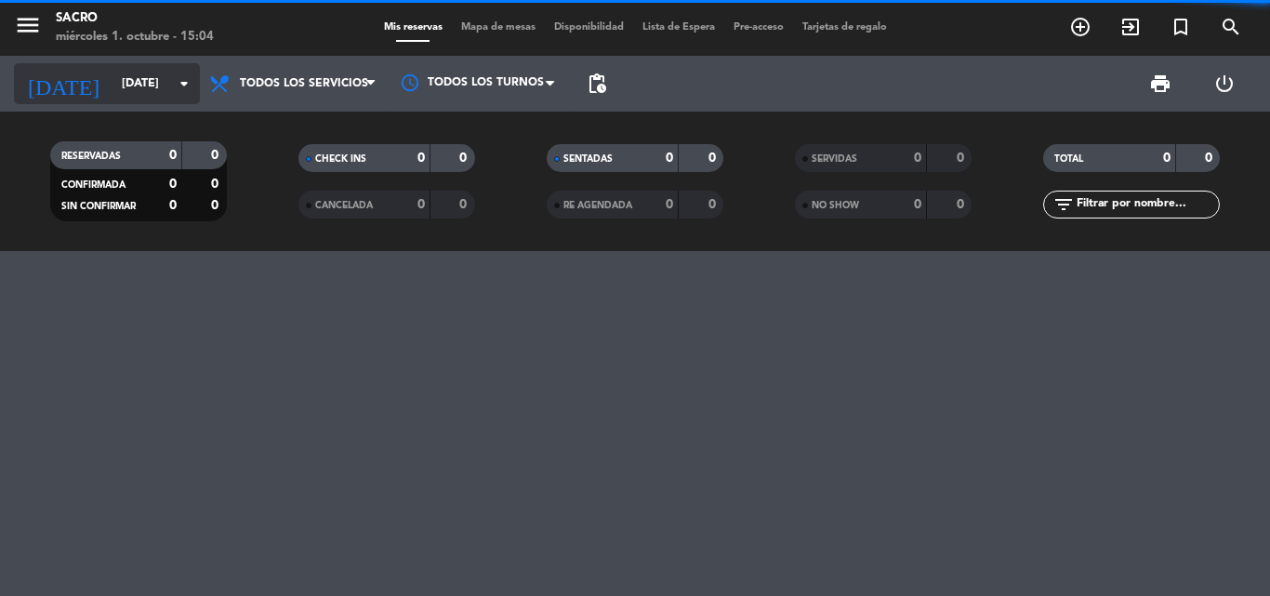
click at [137, 95] on input "[DATE]" at bounding box center [190, 84] width 157 height 32
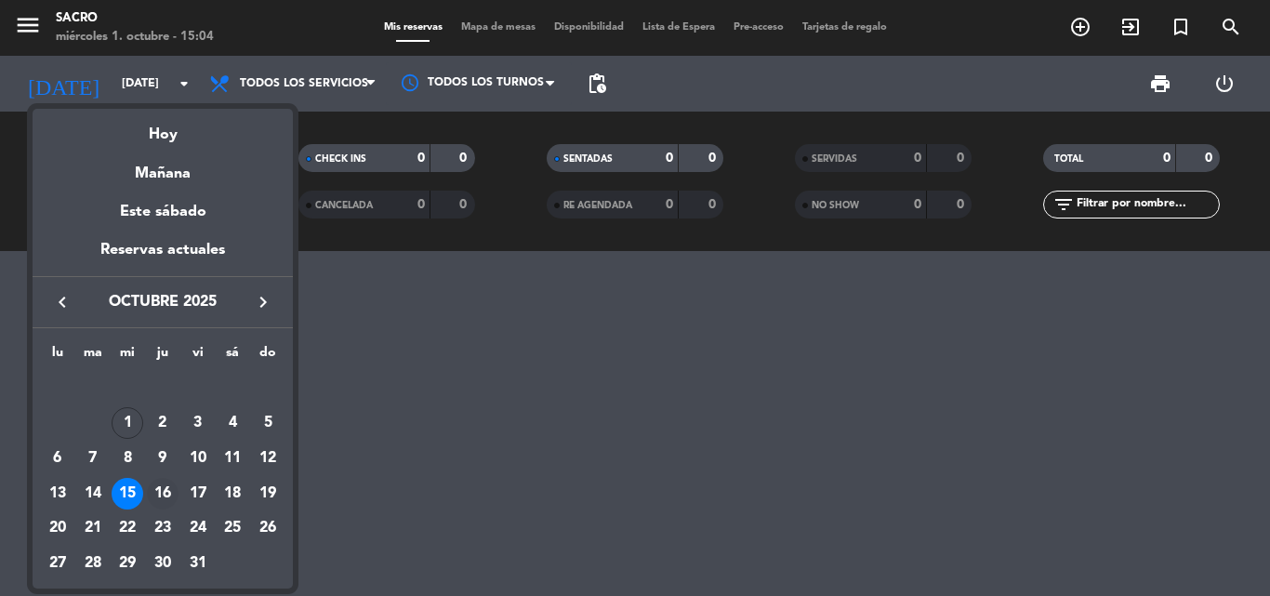
click at [167, 485] on div "16" at bounding box center [163, 494] width 32 height 32
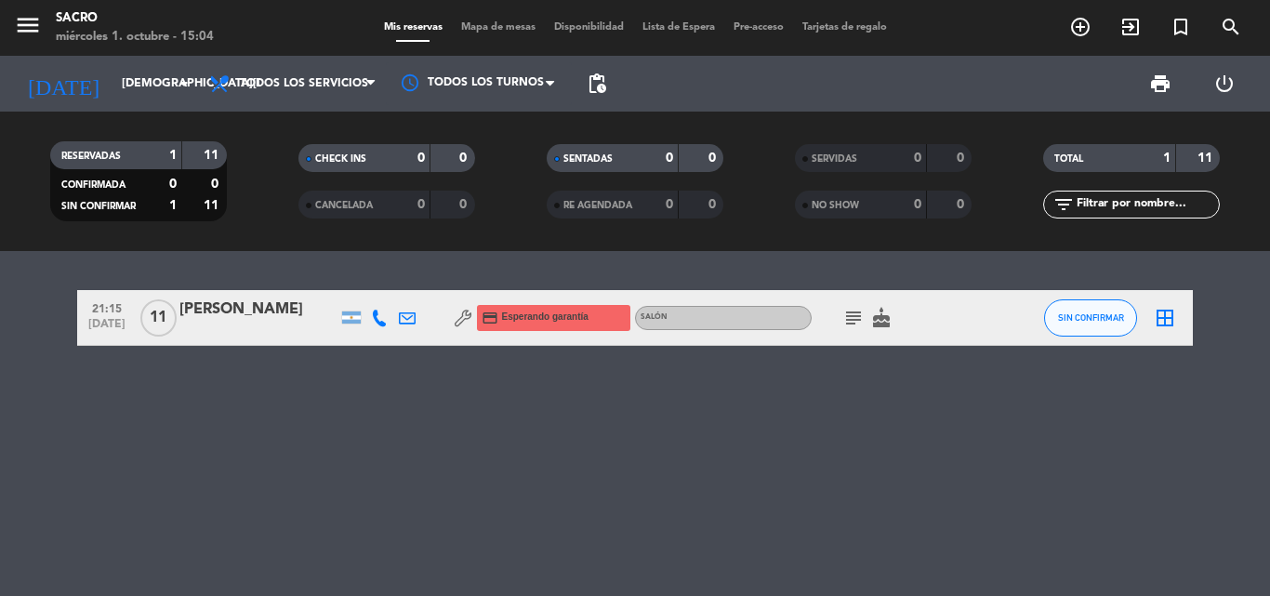
click at [854, 320] on icon "subject" at bounding box center [853, 318] width 22 height 22
click at [847, 311] on icon "subject" at bounding box center [853, 318] width 22 height 22
click at [137, 86] on input "[DEMOGRAPHIC_DATA][DATE]" at bounding box center [190, 84] width 157 height 32
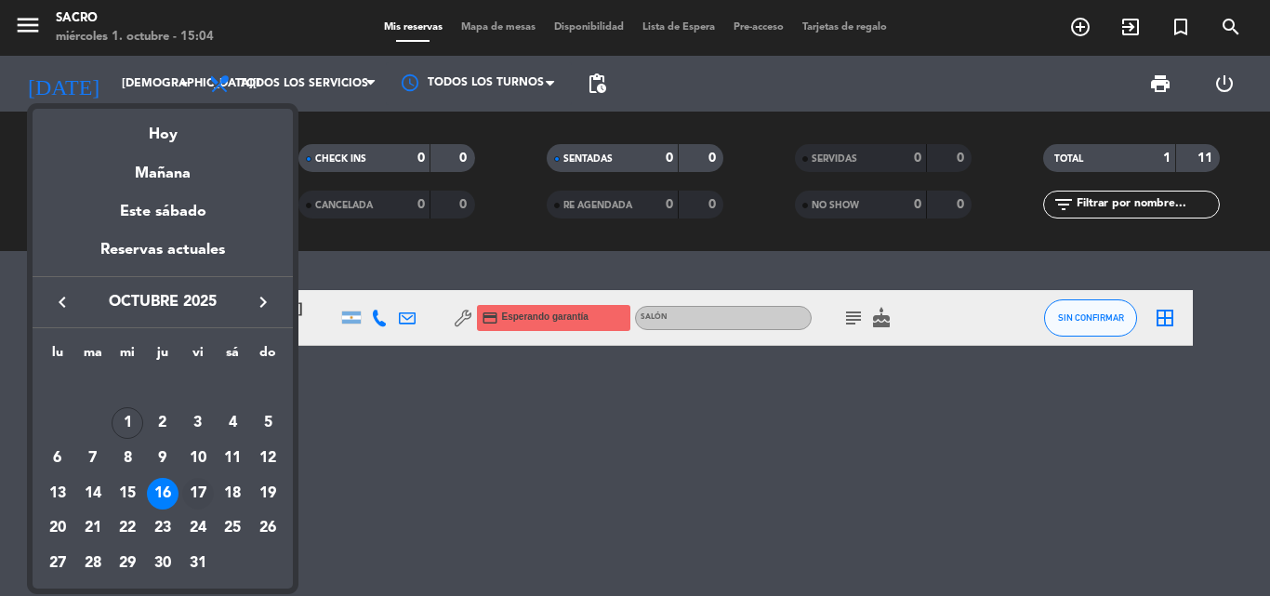
click at [193, 486] on div "17" at bounding box center [198, 494] width 32 height 32
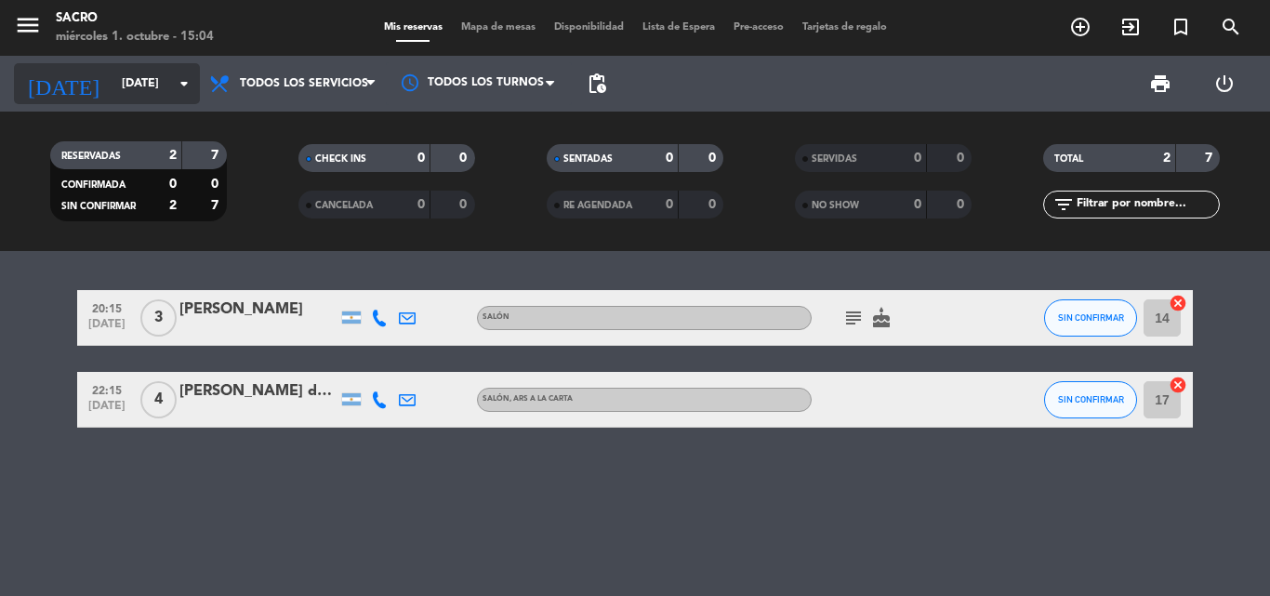
click at [139, 71] on input "[DATE]" at bounding box center [190, 84] width 157 height 32
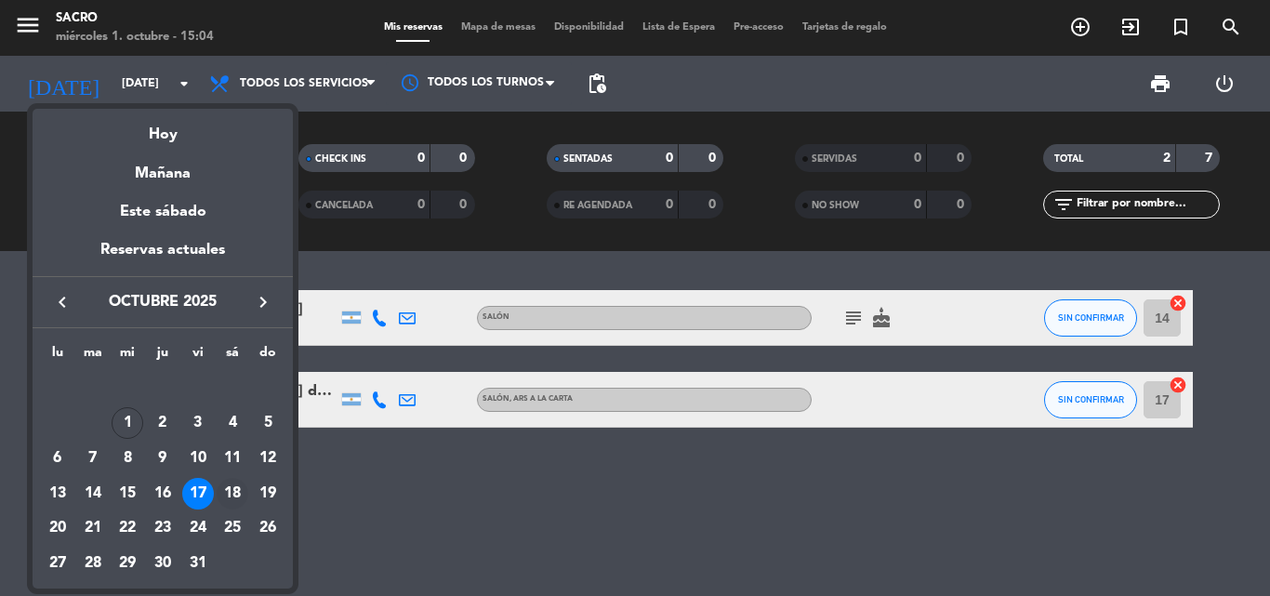
click at [241, 488] on div "18" at bounding box center [233, 494] width 32 height 32
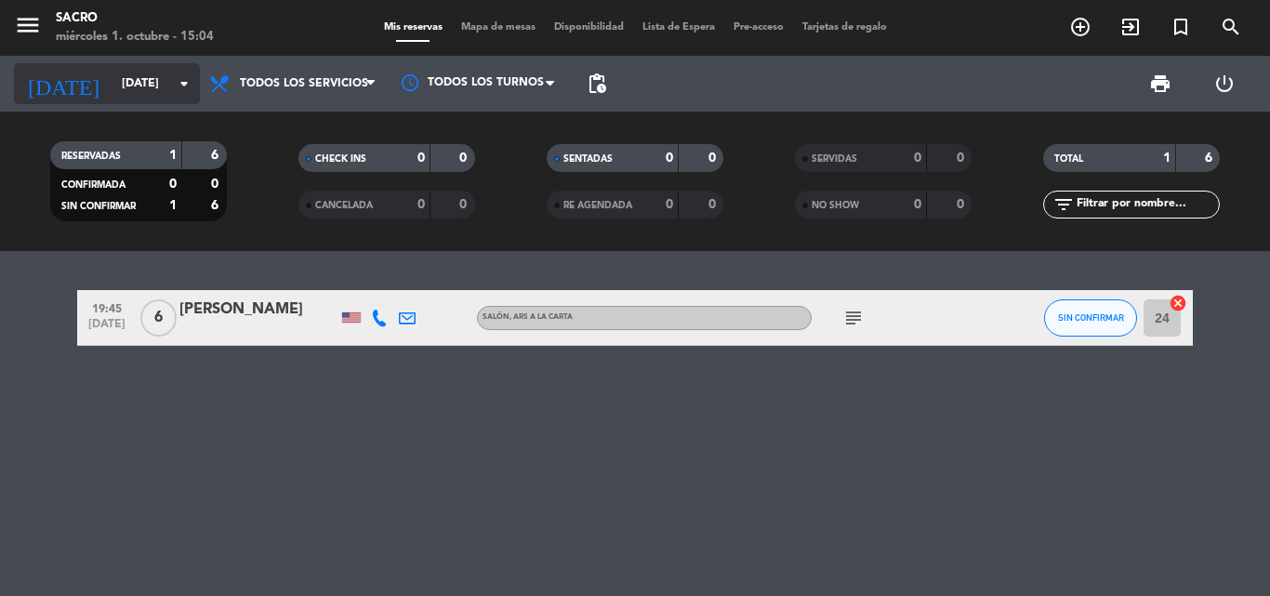
click at [143, 81] on input "[DATE]" at bounding box center [190, 84] width 157 height 32
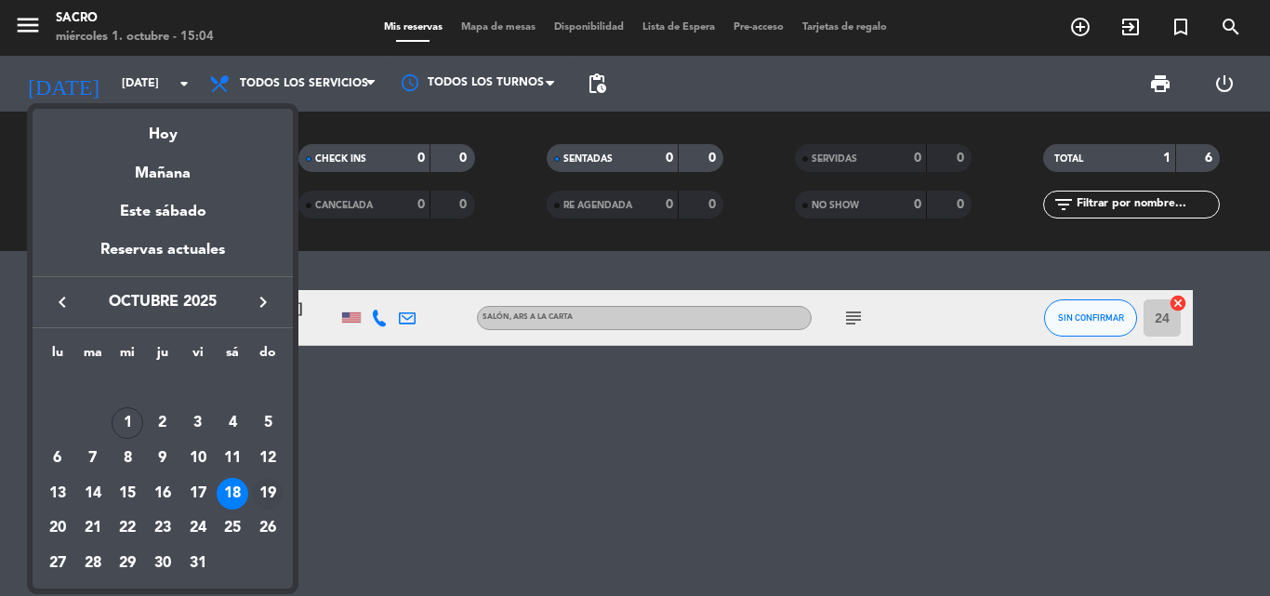
click at [267, 496] on div "19" at bounding box center [268, 494] width 32 height 32
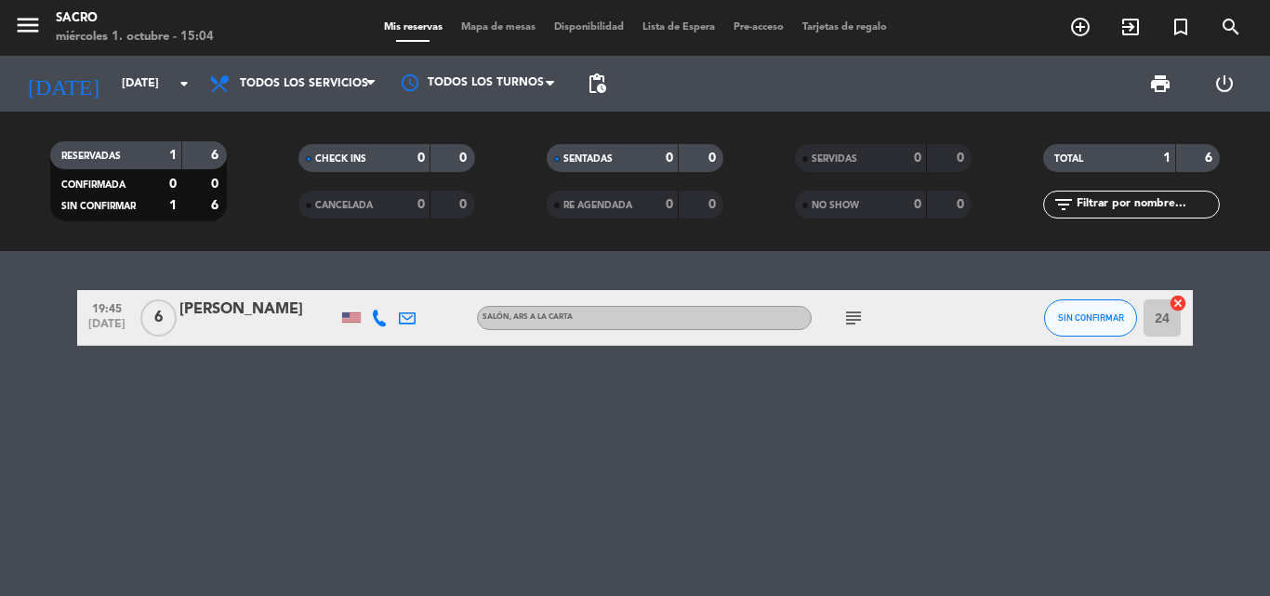
type input "[DATE]"
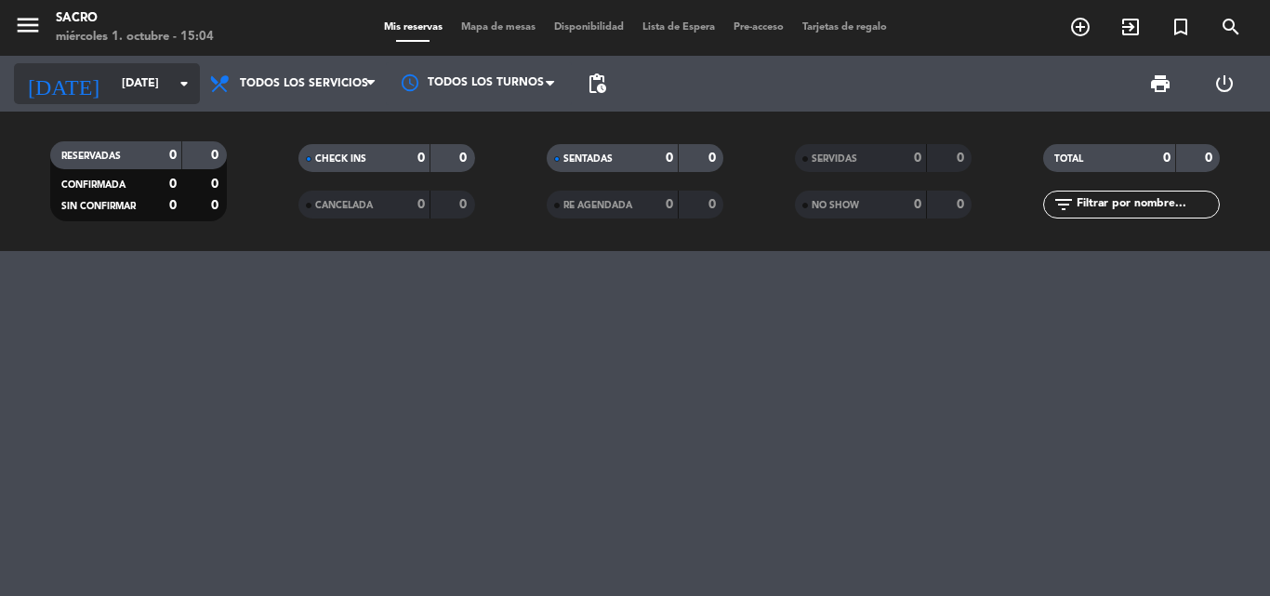
click at [127, 84] on input "[DATE]" at bounding box center [190, 84] width 157 height 32
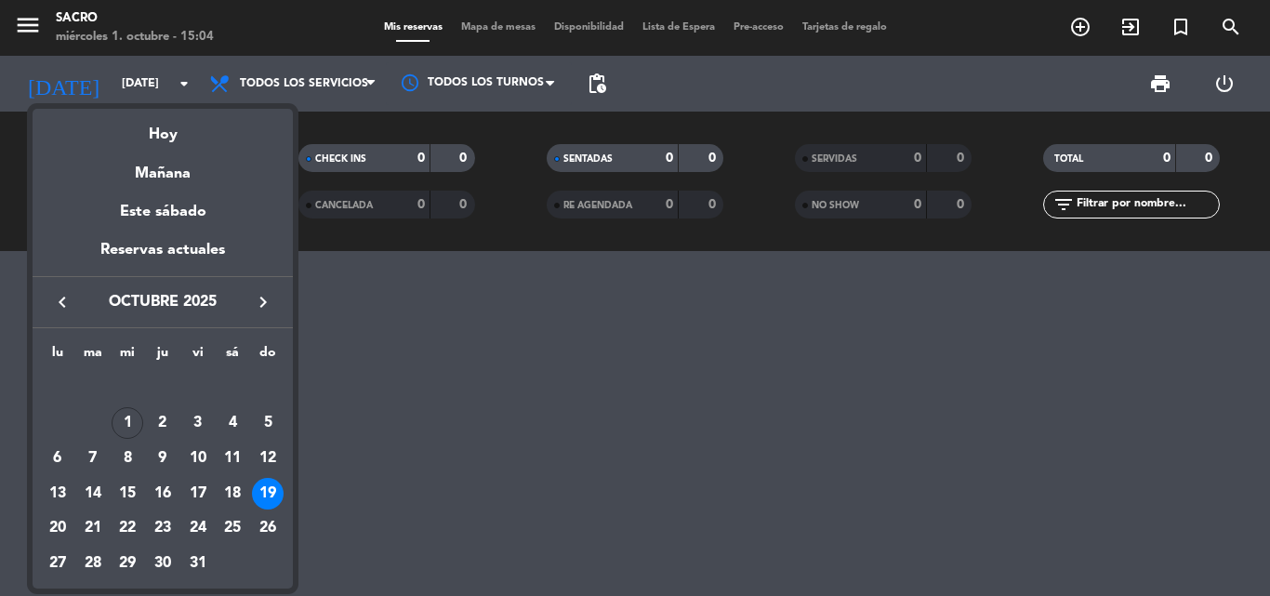
click at [131, 83] on div at bounding box center [635, 298] width 1270 height 596
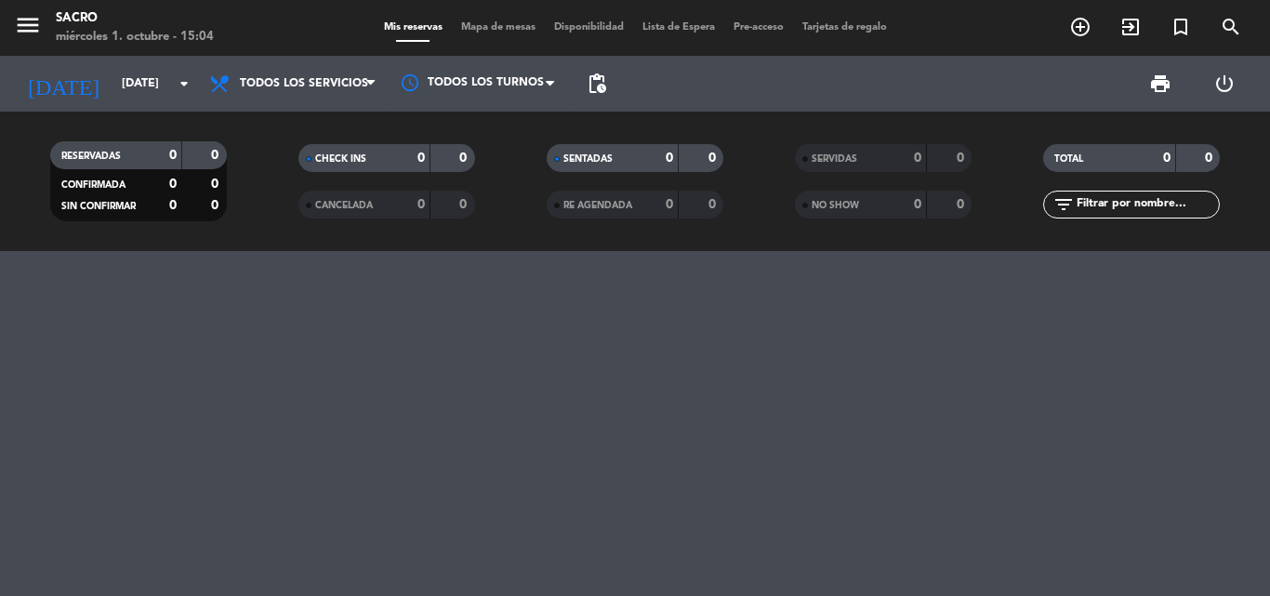
click at [131, 83] on input "[DATE]" at bounding box center [190, 84] width 157 height 32
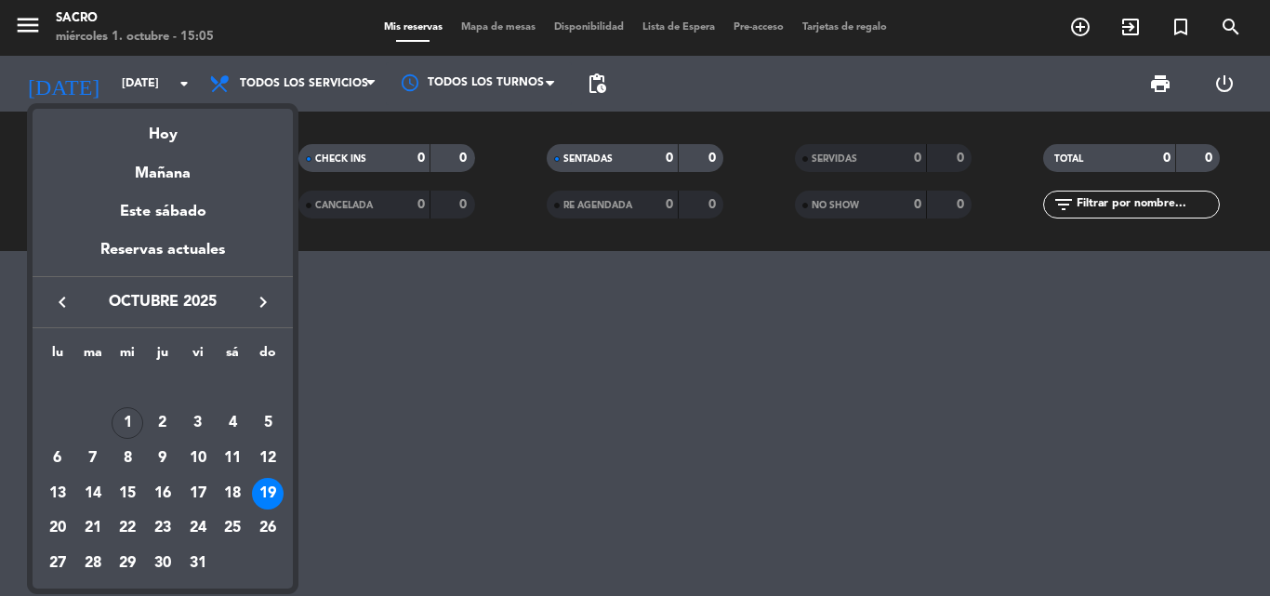
click at [400, 328] on div at bounding box center [635, 298] width 1270 height 596
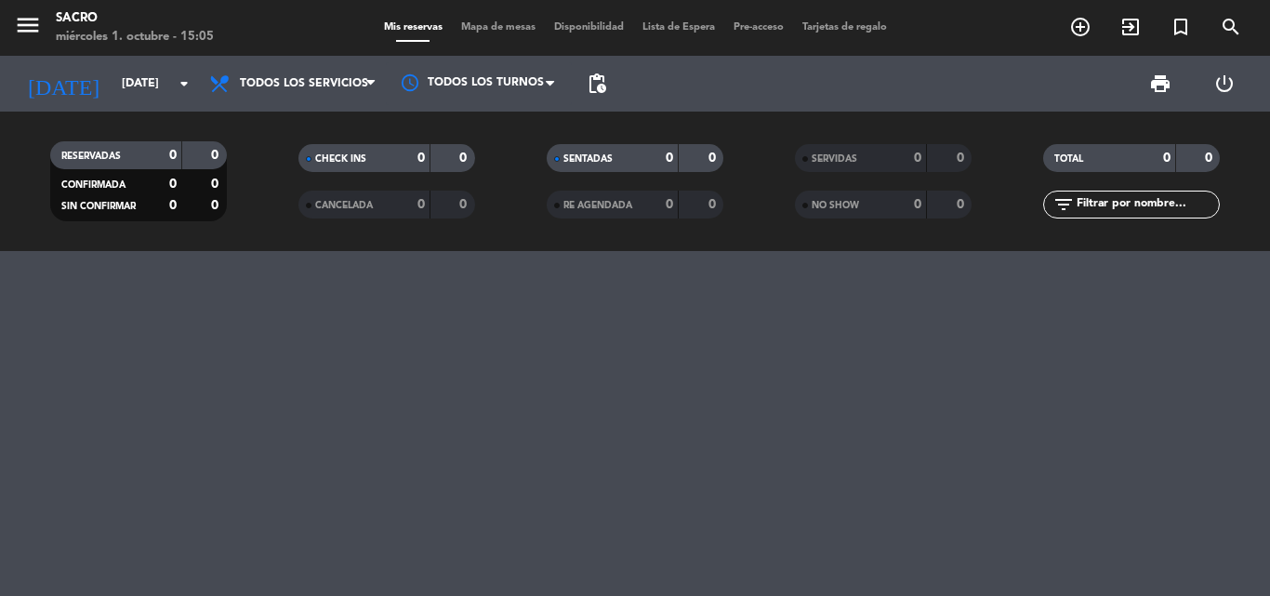
click at [851, 378] on div at bounding box center [635, 423] width 1270 height 345
